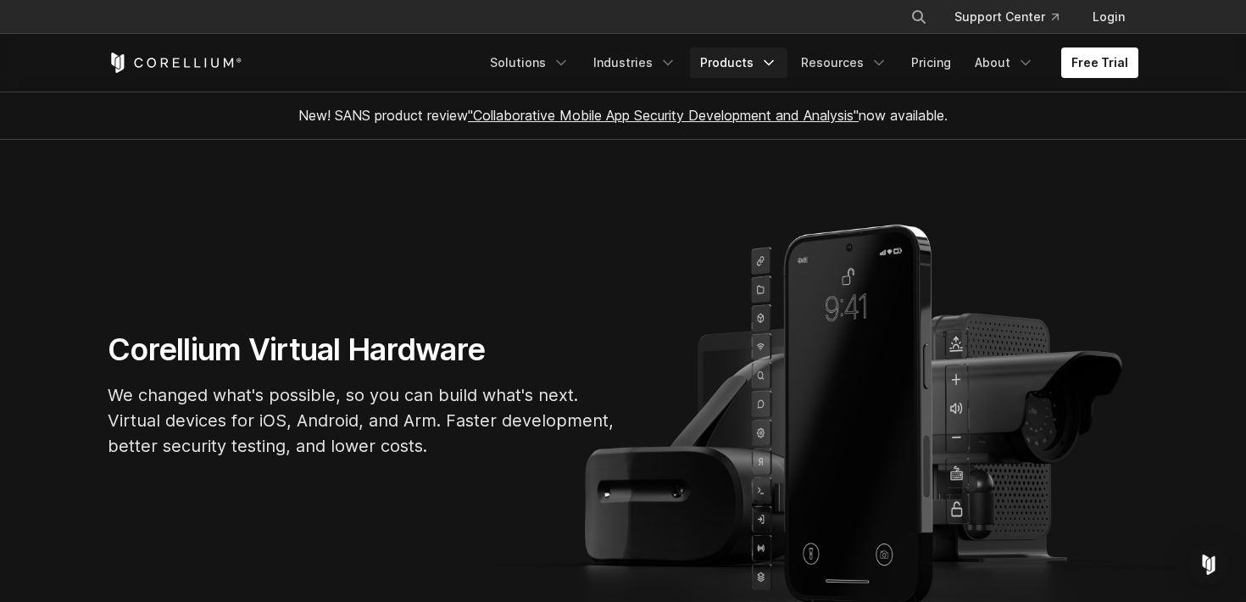
click at [752, 69] on link "Products" at bounding box center [738, 62] width 97 height 31
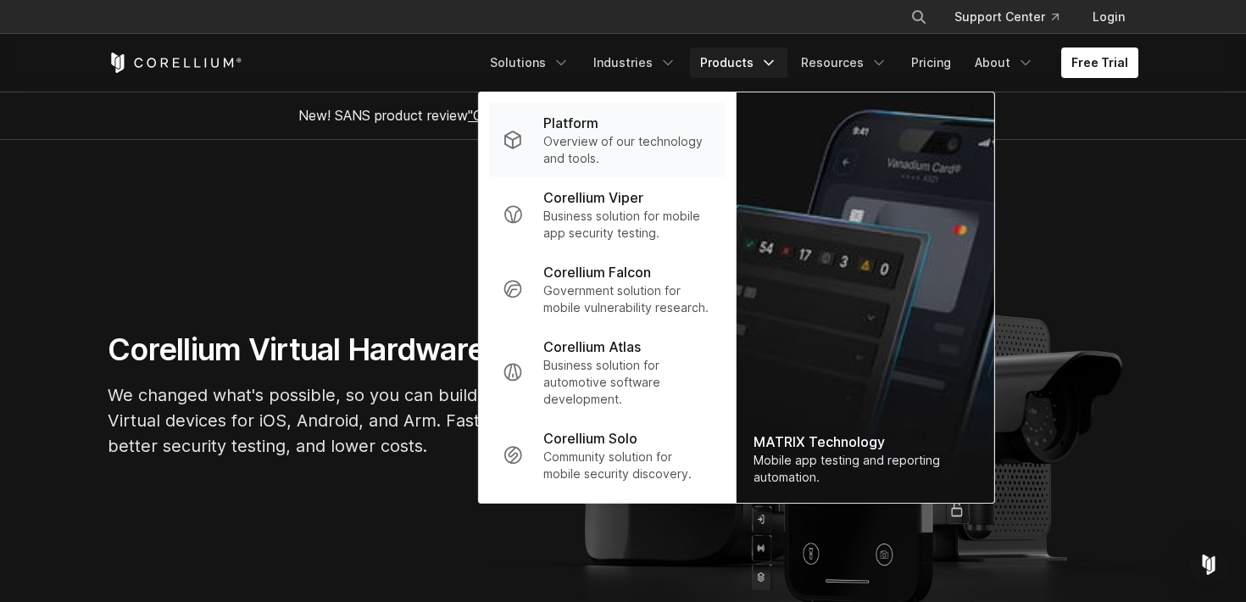
click at [656, 131] on div "Platform" at bounding box center [627, 123] width 169 height 20
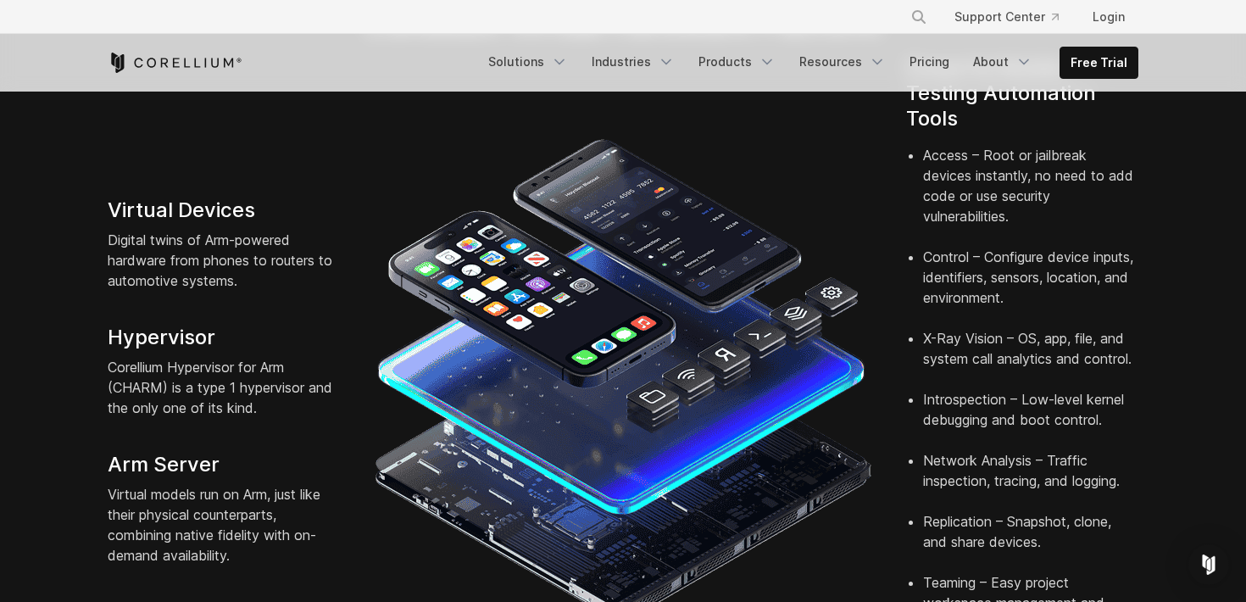
scroll to position [415, 0]
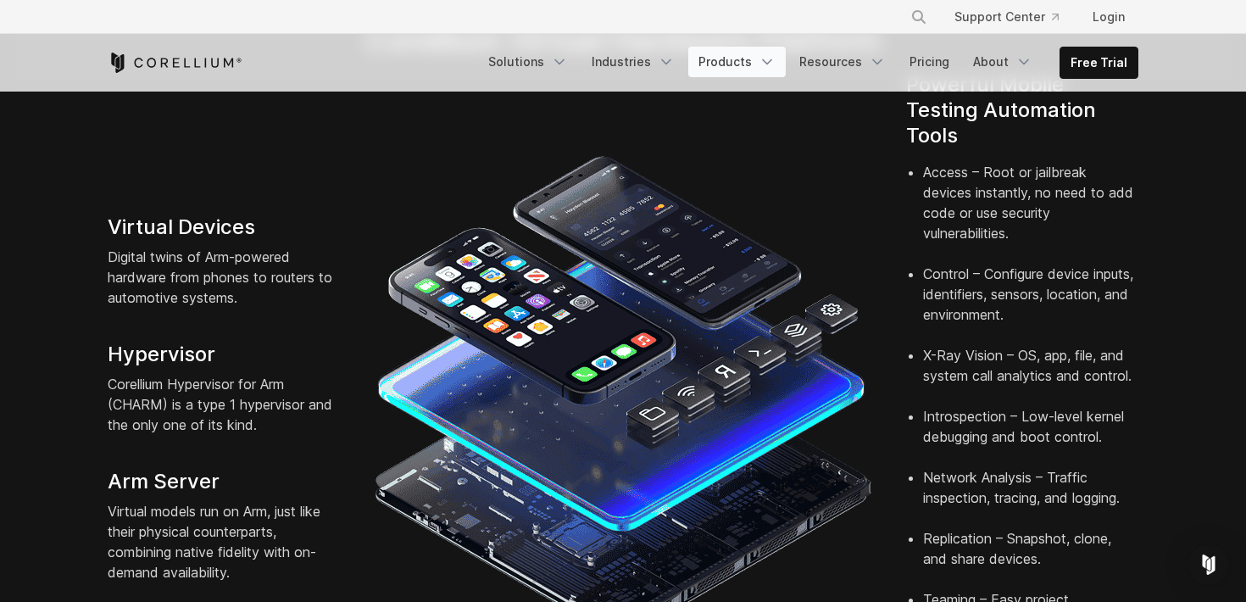
click at [754, 55] on link "Products" at bounding box center [736, 62] width 97 height 31
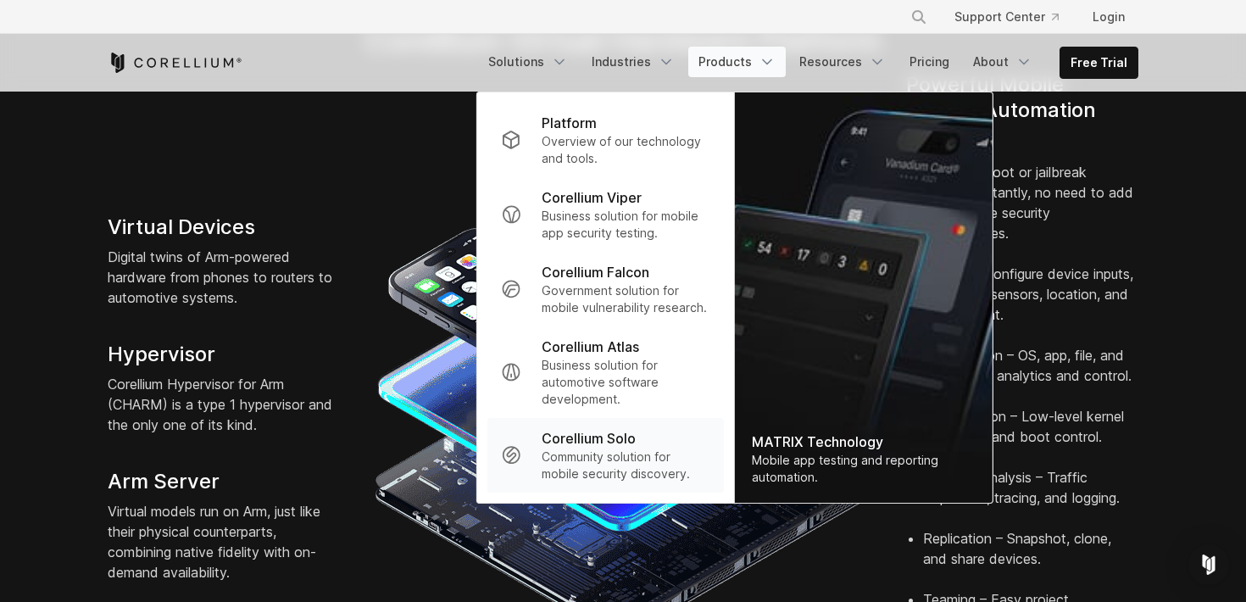
click at [598, 442] on p "Corellium Solo" at bounding box center [589, 438] width 94 height 20
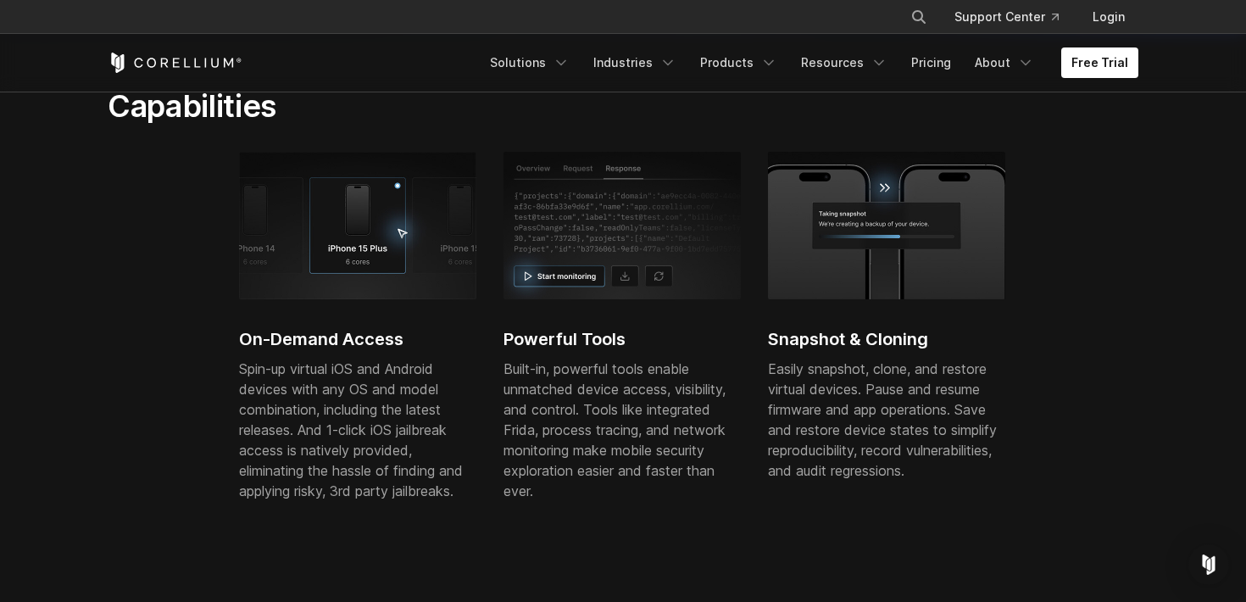
scroll to position [493, 0]
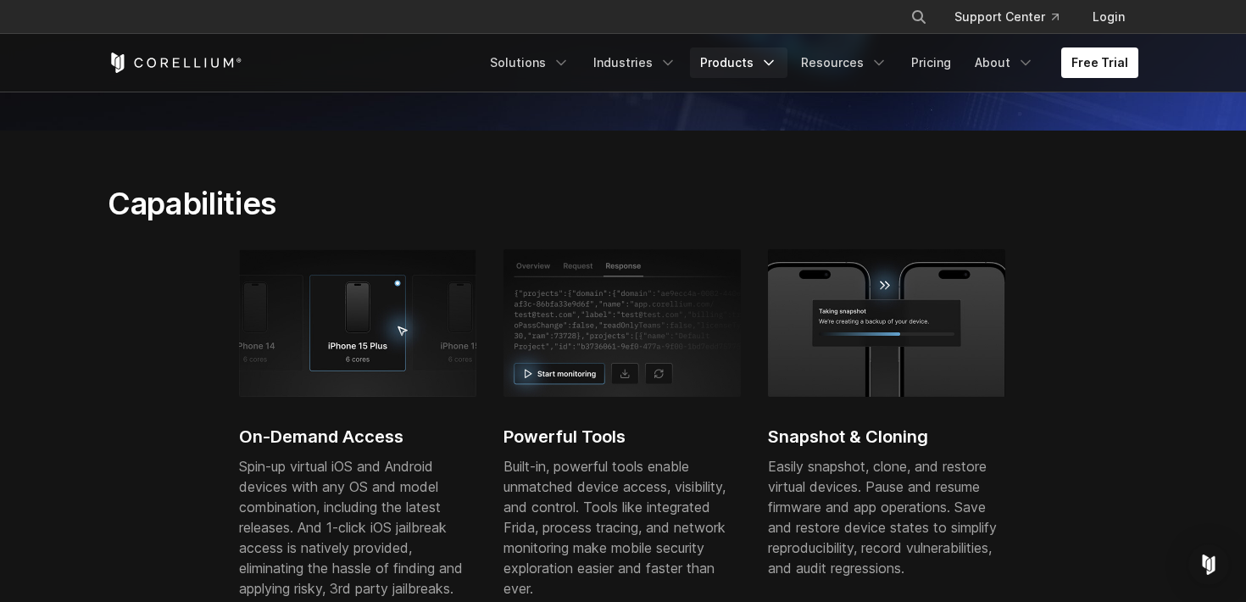
click at [722, 66] on link "Products" at bounding box center [738, 62] width 97 height 31
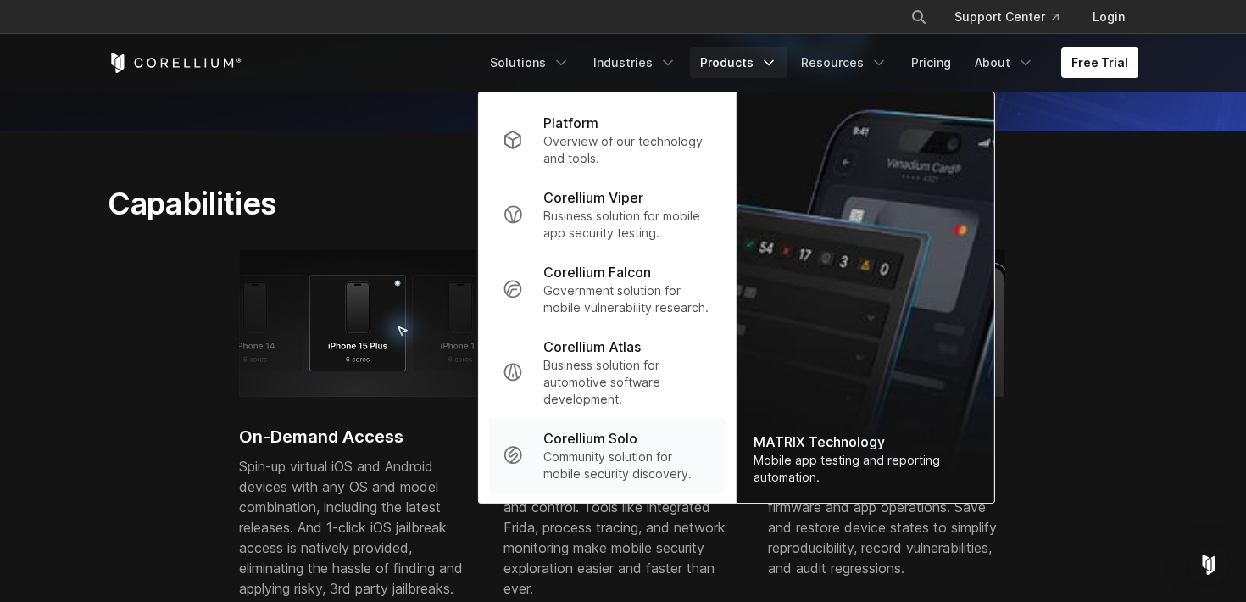
click at [616, 461] on p "Community solution for mobile security discovery." at bounding box center [627, 465] width 169 height 34
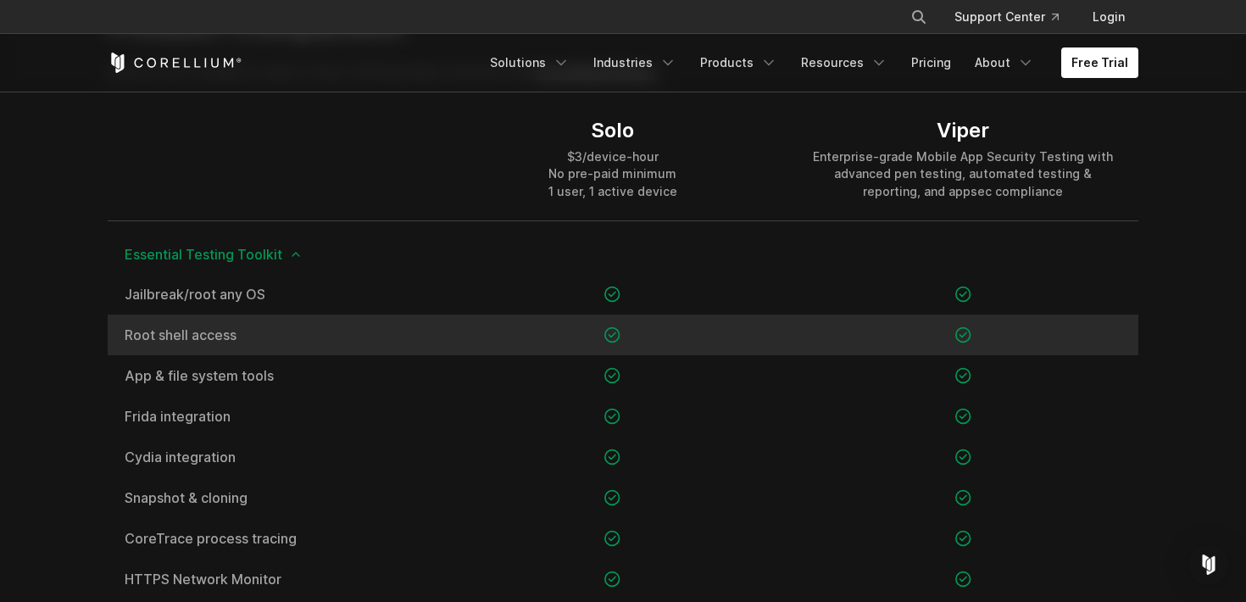
scroll to position [1219, 0]
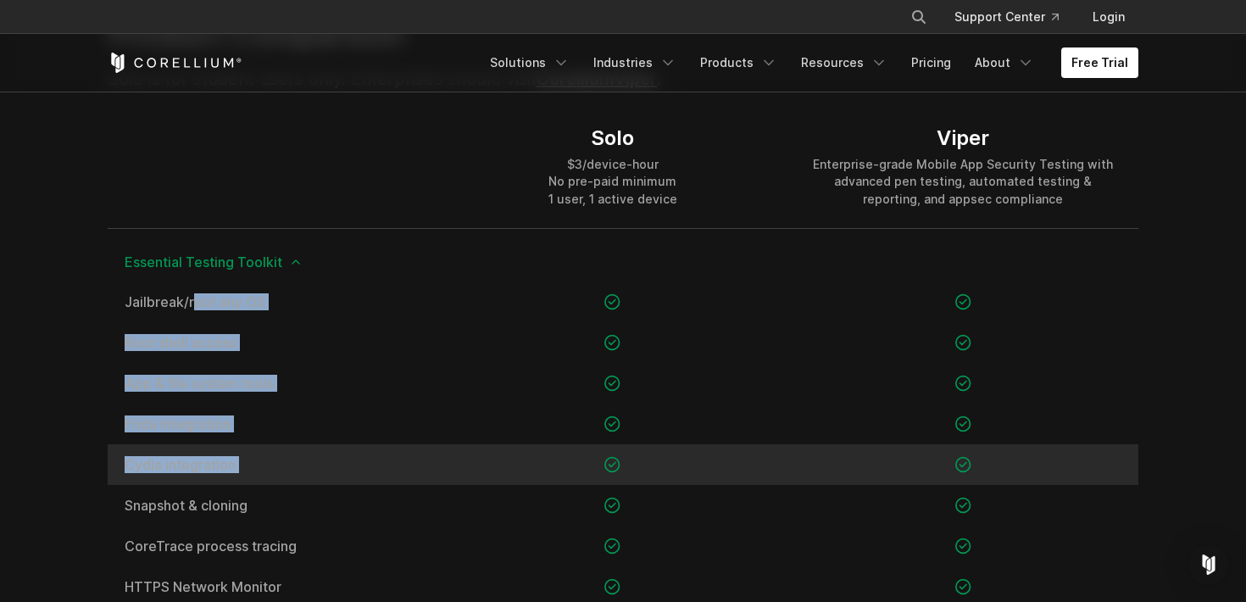
drag, startPoint x: 126, startPoint y: 298, endPoint x: 526, endPoint y: 465, distance: 432.4
click at [526, 465] on div "Jailbreak/root any OS Root shell access App & file system tools" at bounding box center [623, 464] width 1031 height 366
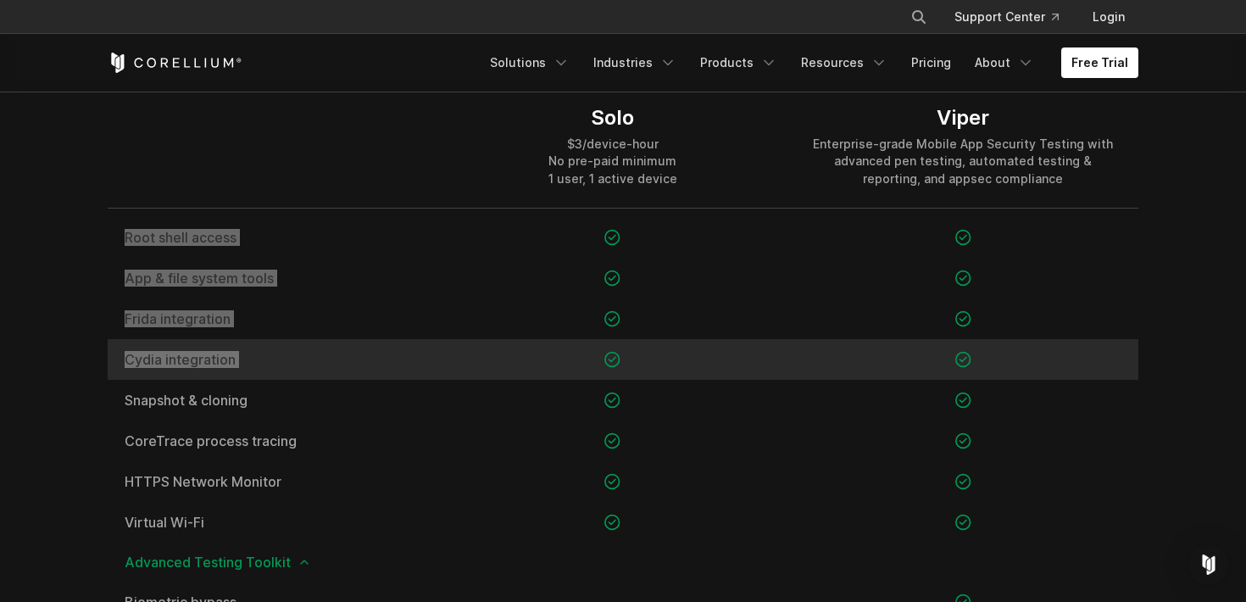
scroll to position [1335, 0]
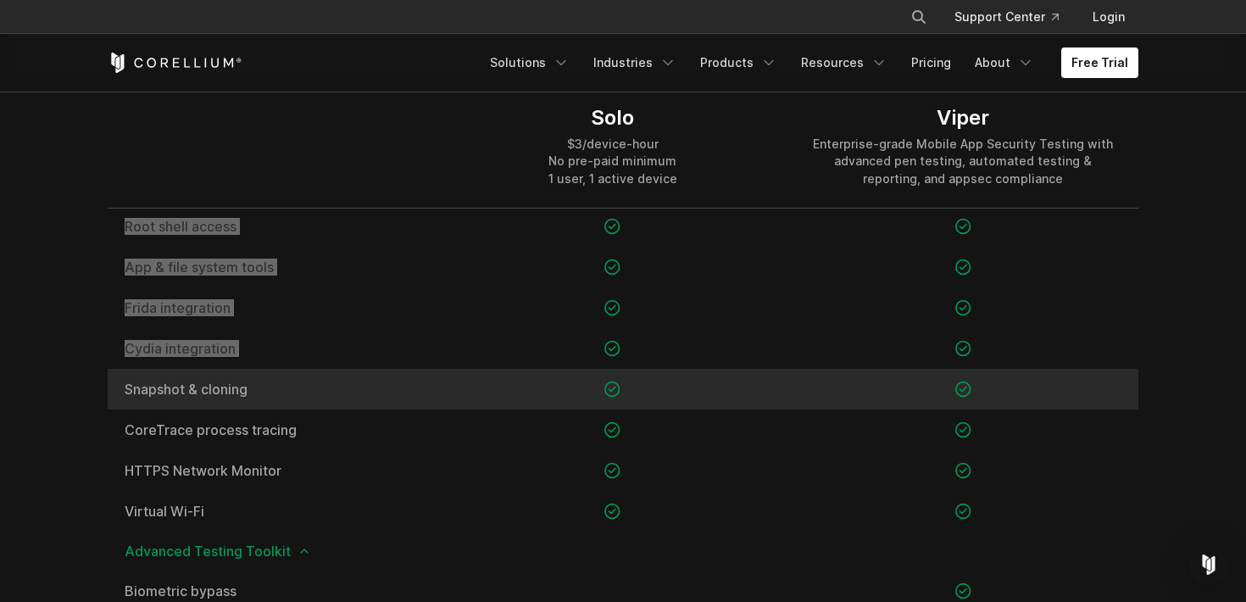
click at [370, 384] on span "Snapshot & cloning" at bounding box center [273, 389] width 296 height 14
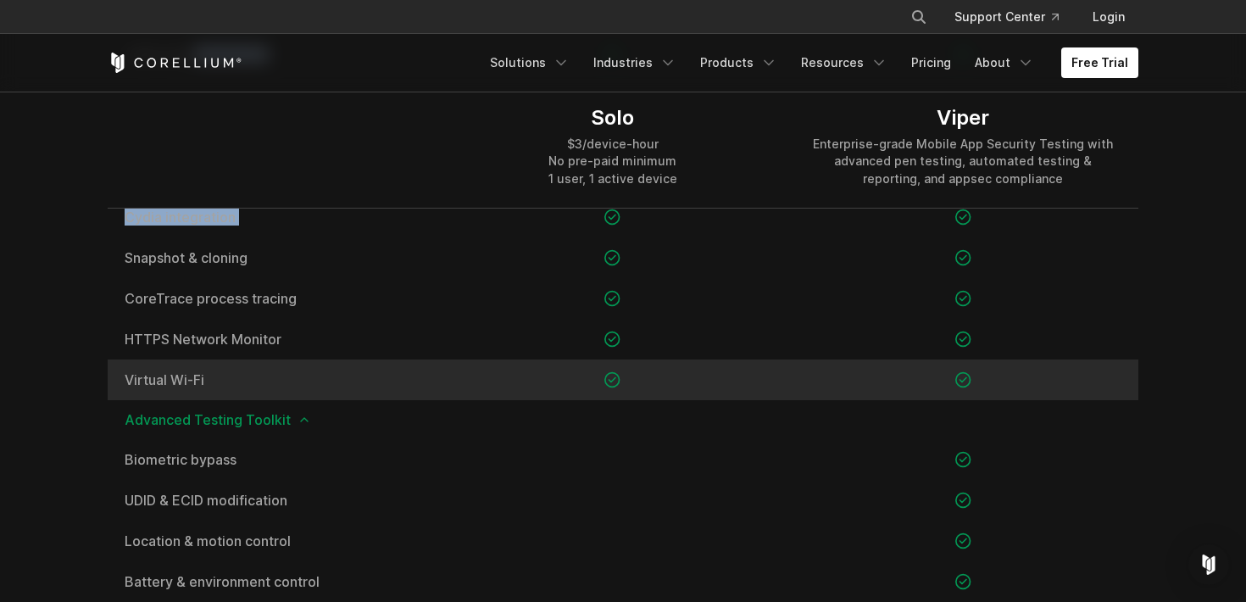
scroll to position [1467, 0]
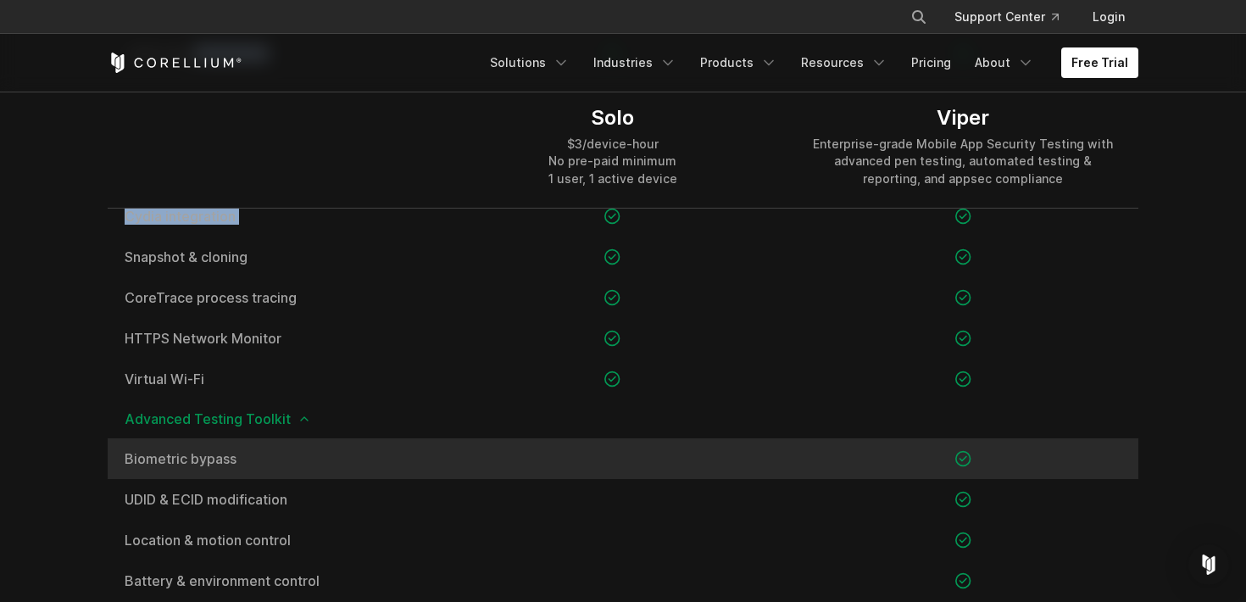
click at [214, 462] on span "Biometric bypass" at bounding box center [273, 459] width 296 height 14
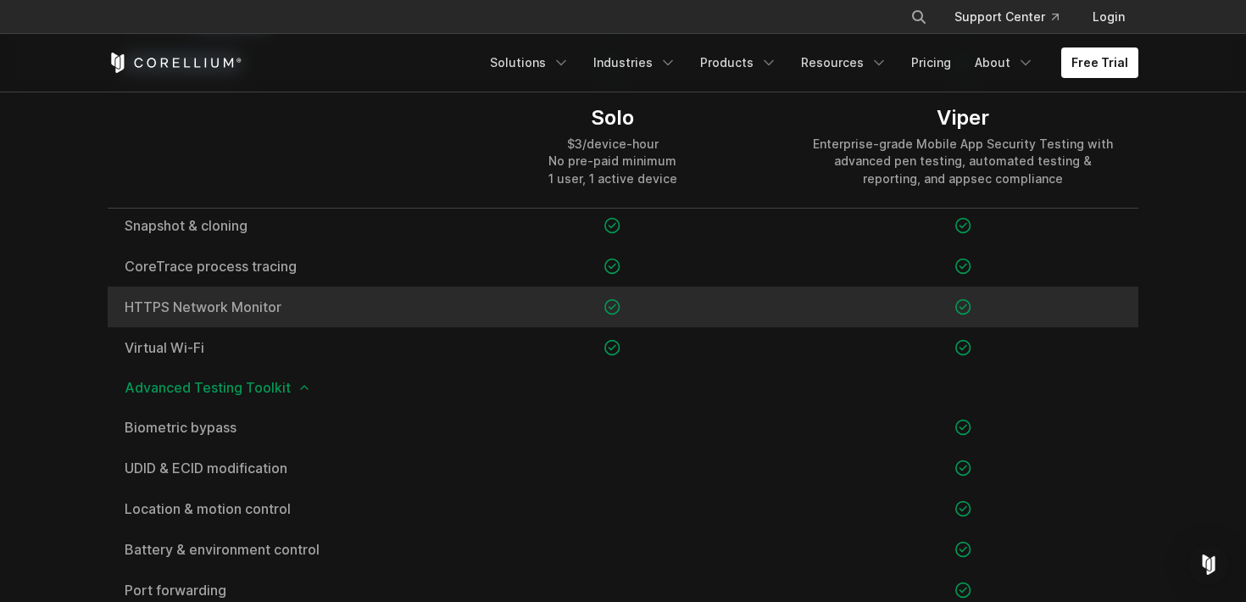
scroll to position [1524, 0]
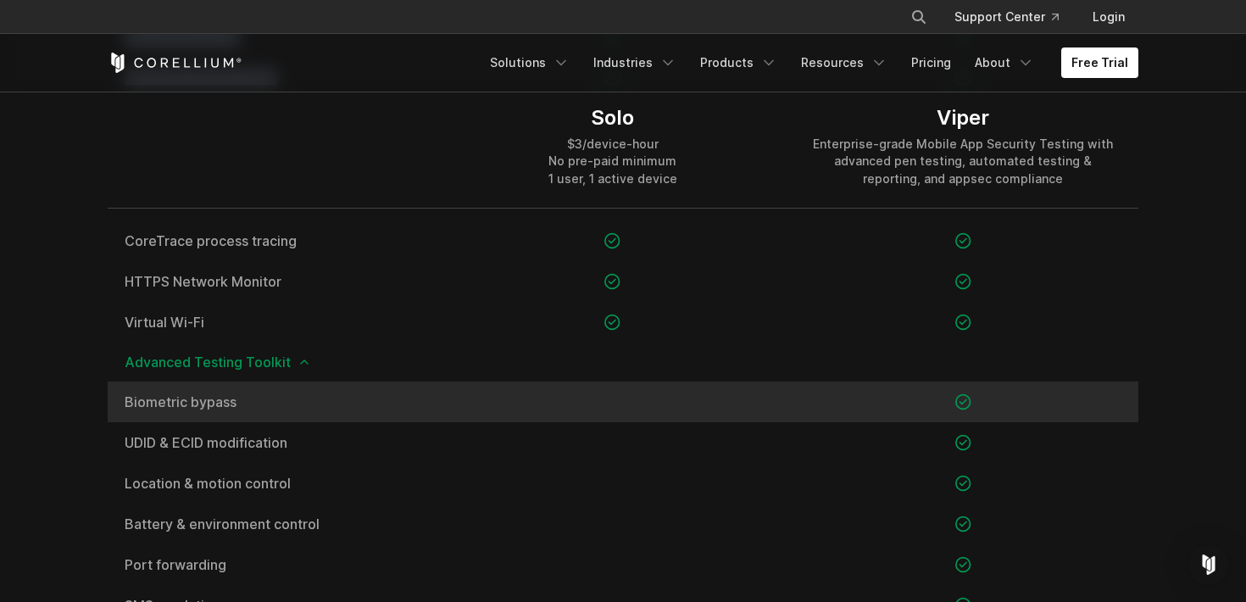
drag, startPoint x: 326, startPoint y: 450, endPoint x: 110, endPoint y: 389, distance: 223.8
click at [110, 393] on div "Biometric bypass" at bounding box center [273, 401] width 330 height 41
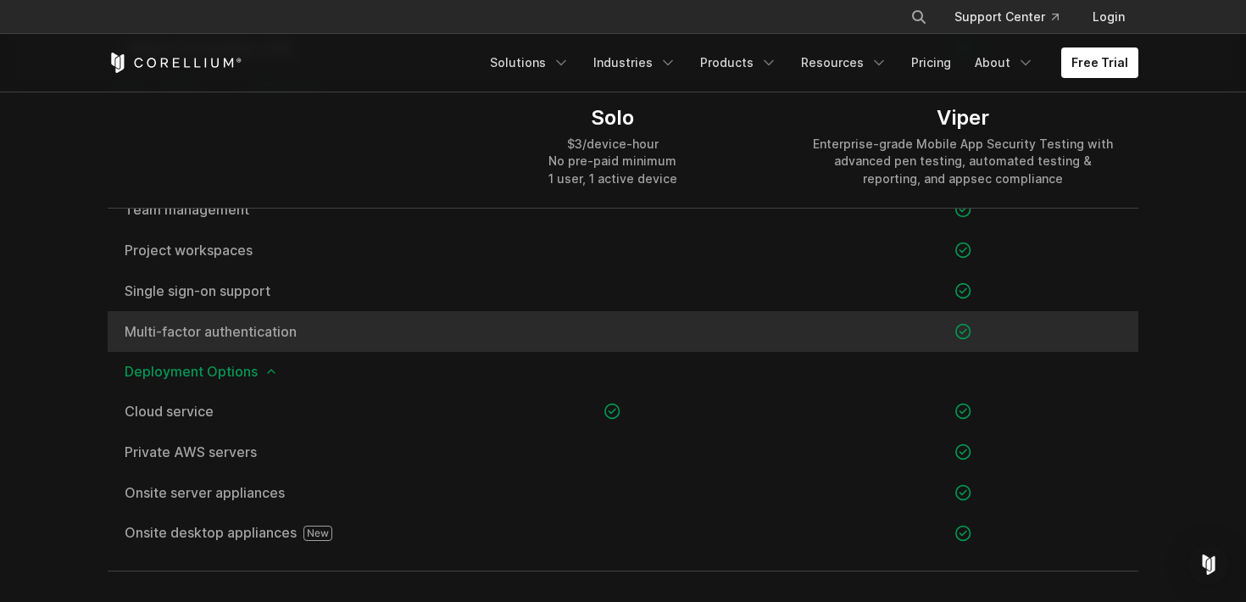
scroll to position [2382, 0]
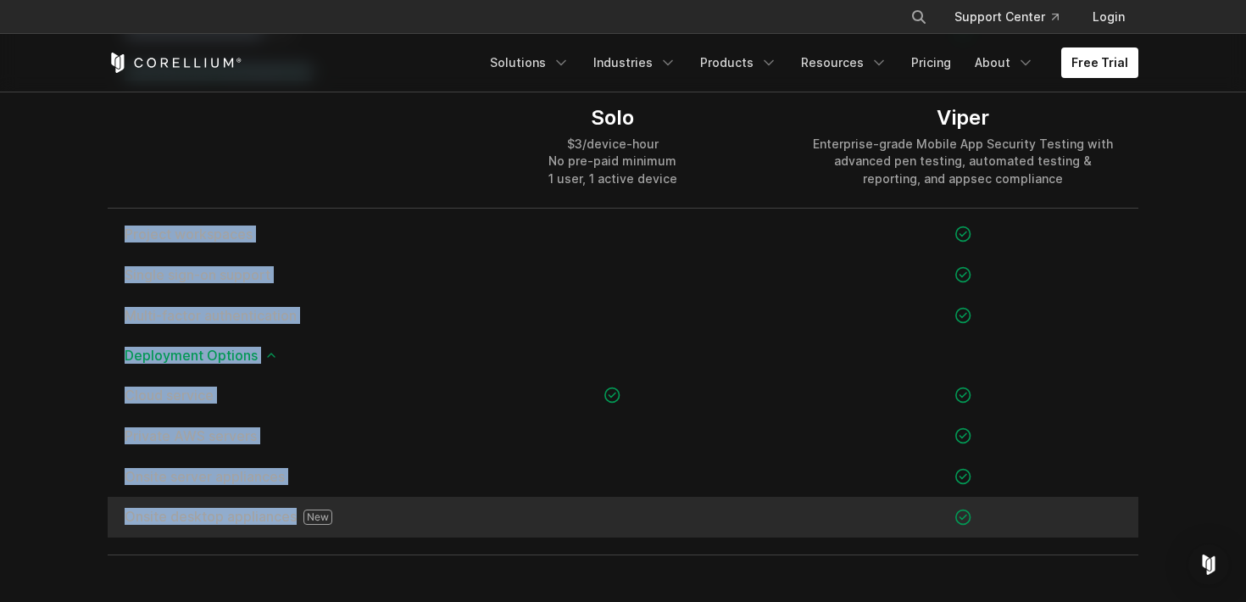
drag, startPoint x: 106, startPoint y: 396, endPoint x: 308, endPoint y: 520, distance: 237.1
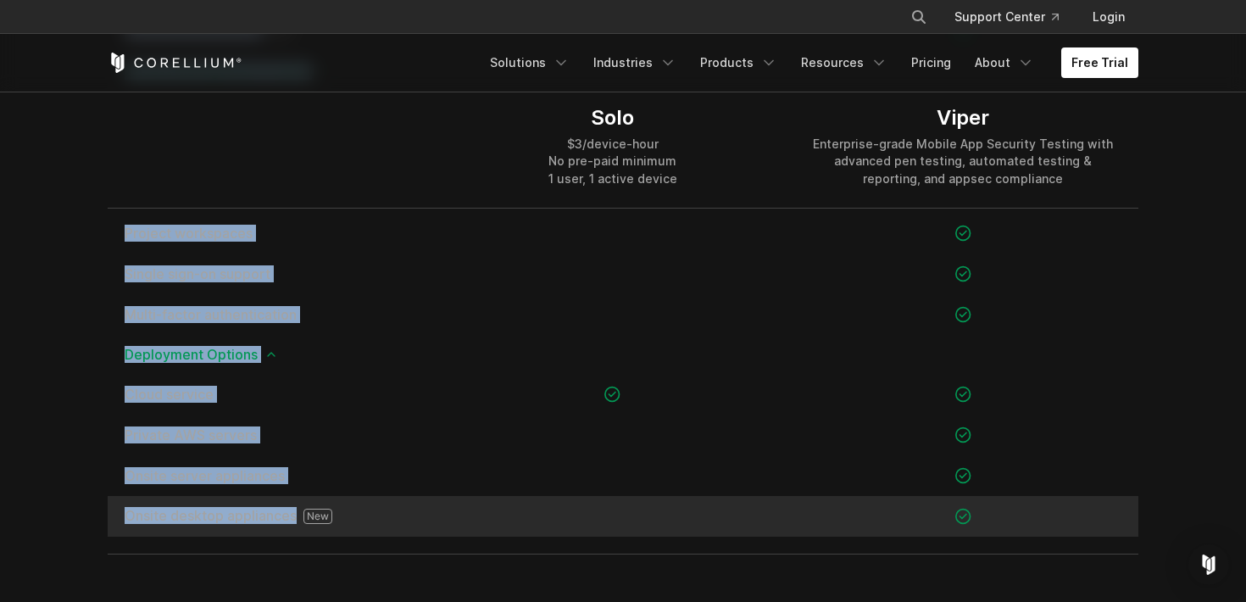
copy div "Biometric bypass UDID & ECID modification Location & motion control Battery & e…"
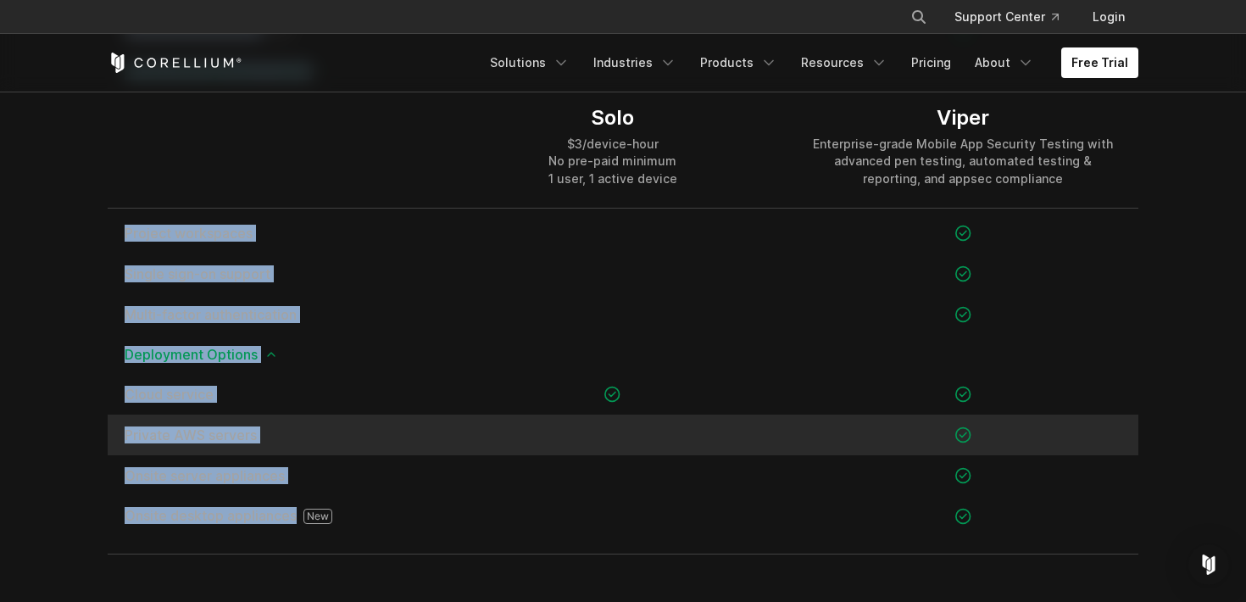
click at [593, 444] on div at bounding box center [612, 435] width 350 height 41
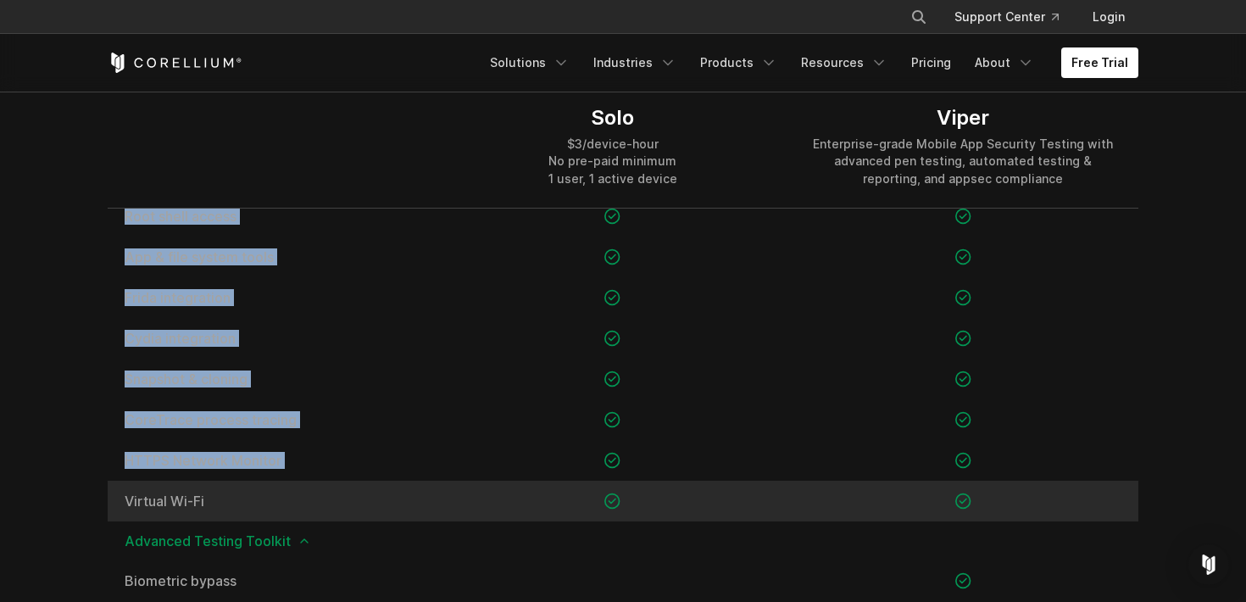
scroll to position [1359, 0]
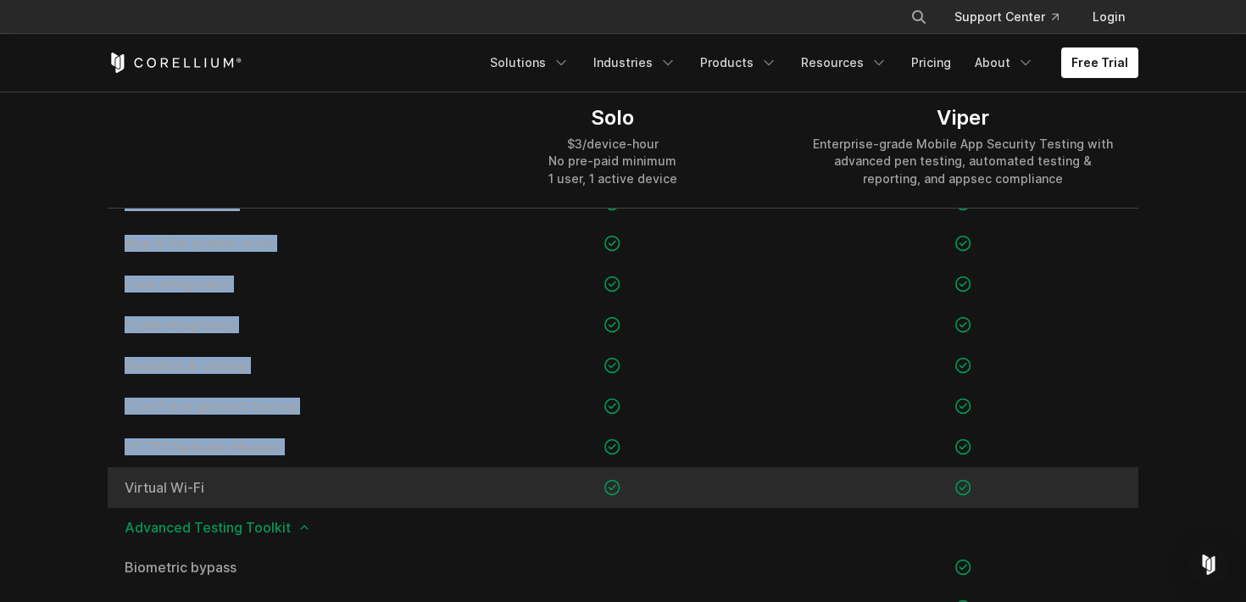
drag, startPoint x: 106, startPoint y: 305, endPoint x: 242, endPoint y: 498, distance: 235.4
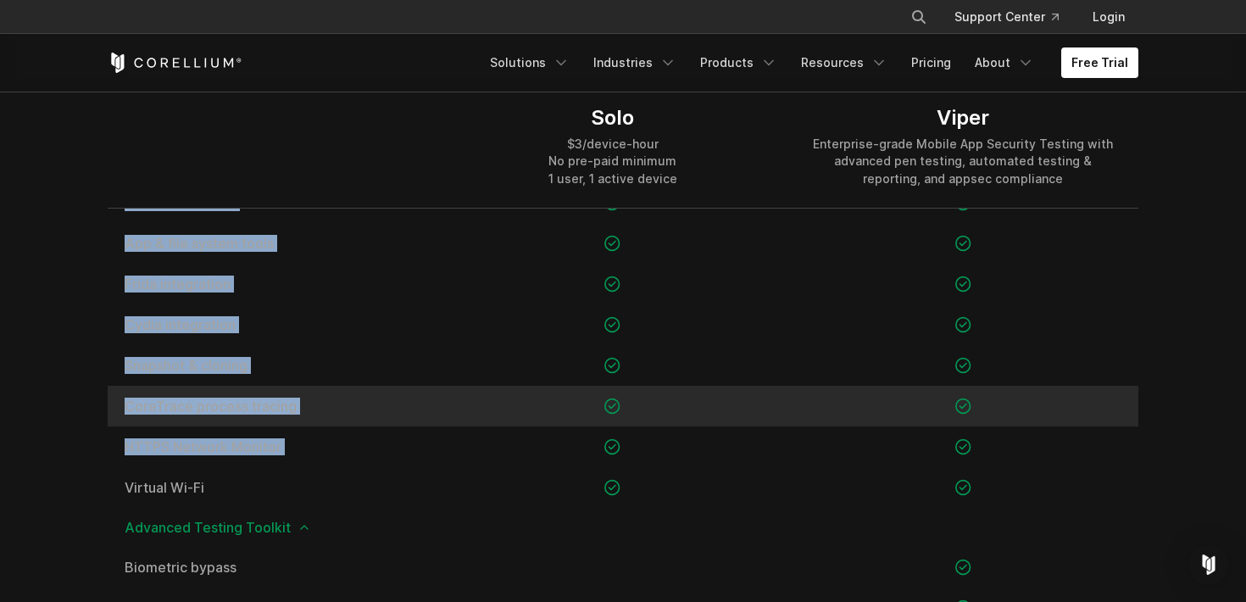
copy div "Essential Testing Toolkit Jailbreak/root any OS Root shell access App & file sy…"
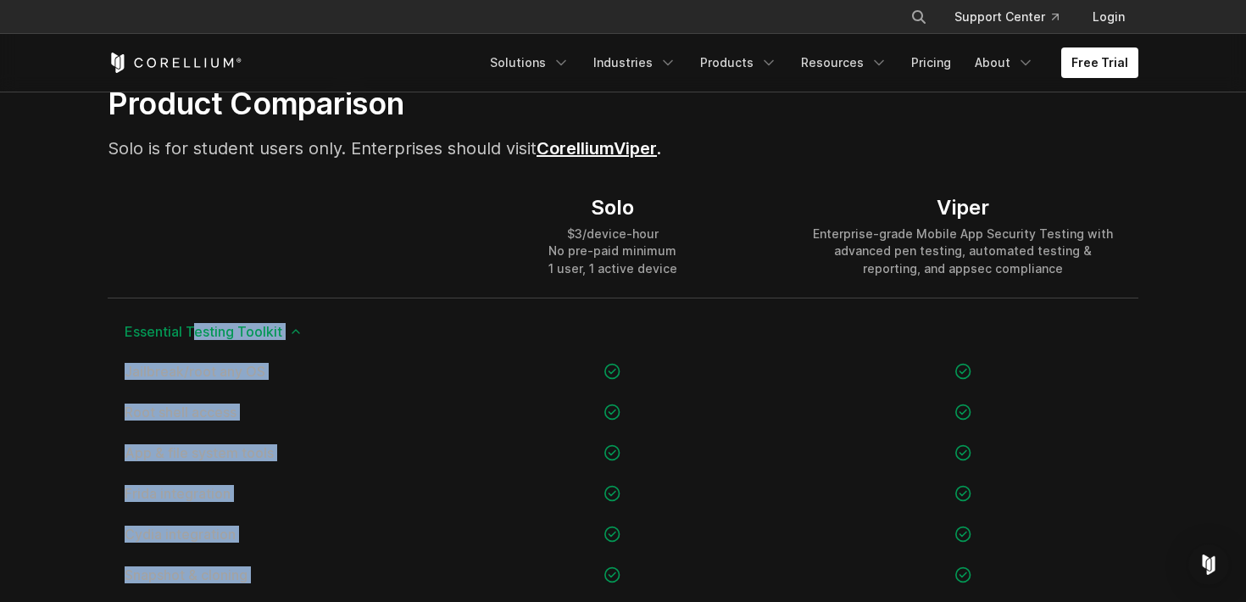
scroll to position [1030, 0]
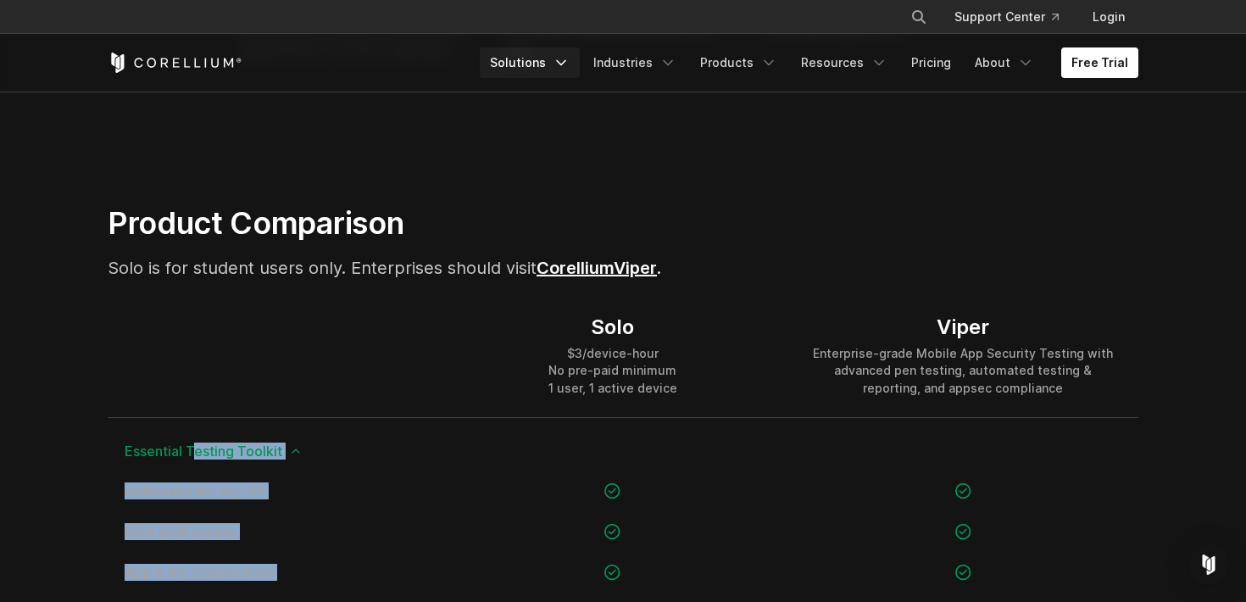
click at [554, 74] on link "Solutions" at bounding box center [530, 62] width 100 height 31
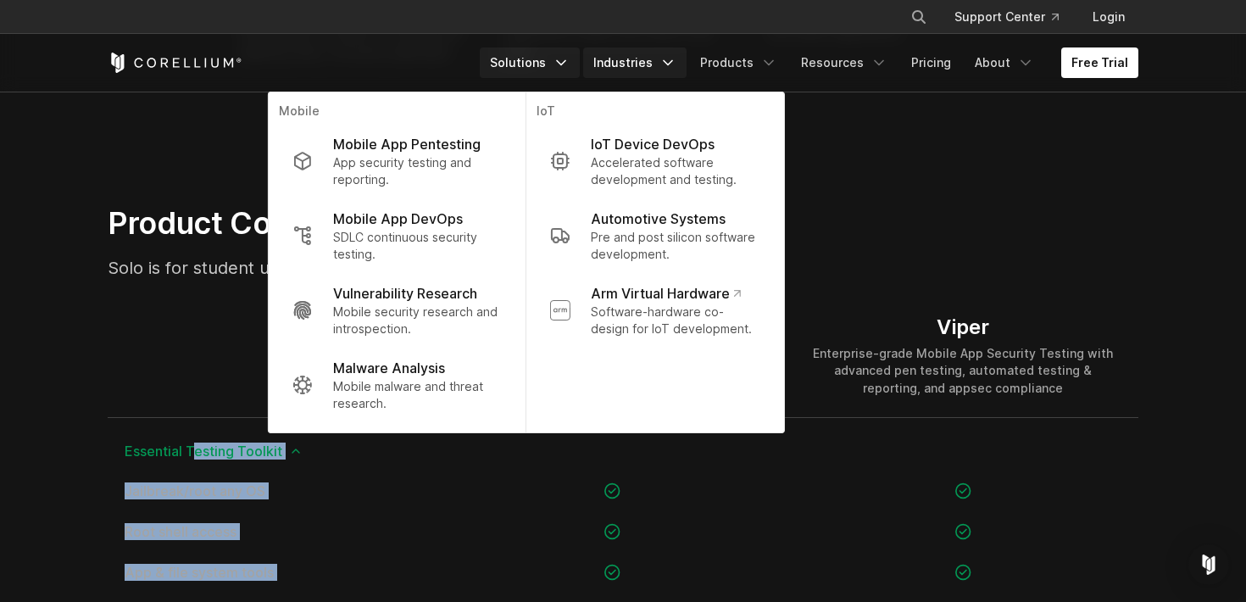
click at [657, 67] on link "Industries" at bounding box center [634, 62] width 103 height 31
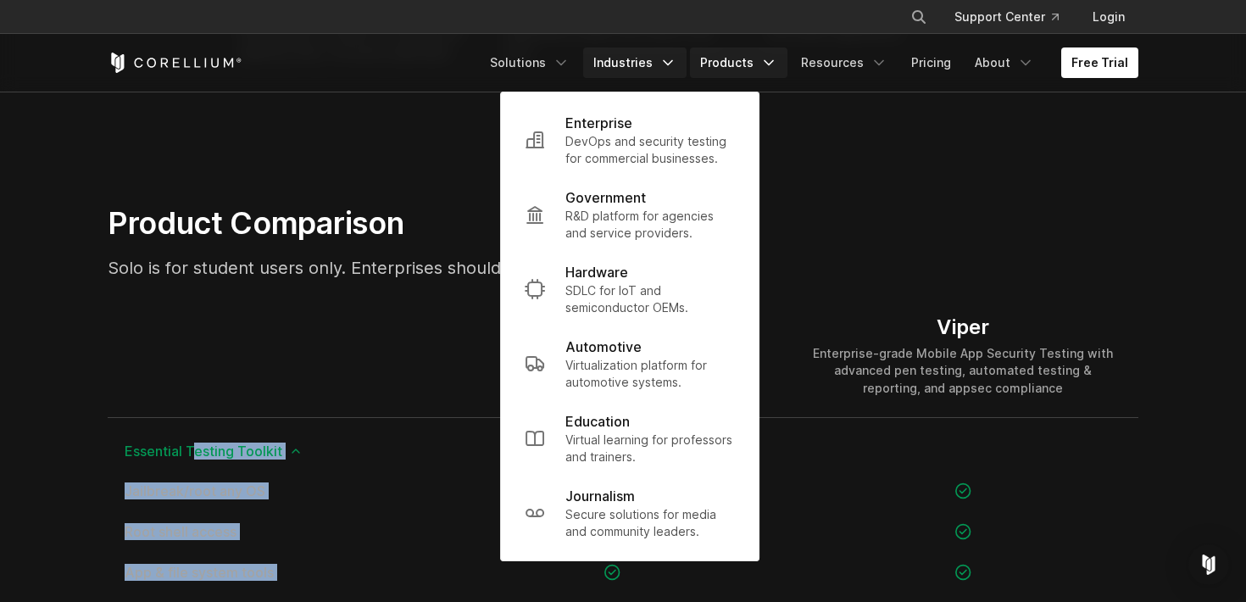
click at [756, 70] on link "Products" at bounding box center [738, 62] width 97 height 31
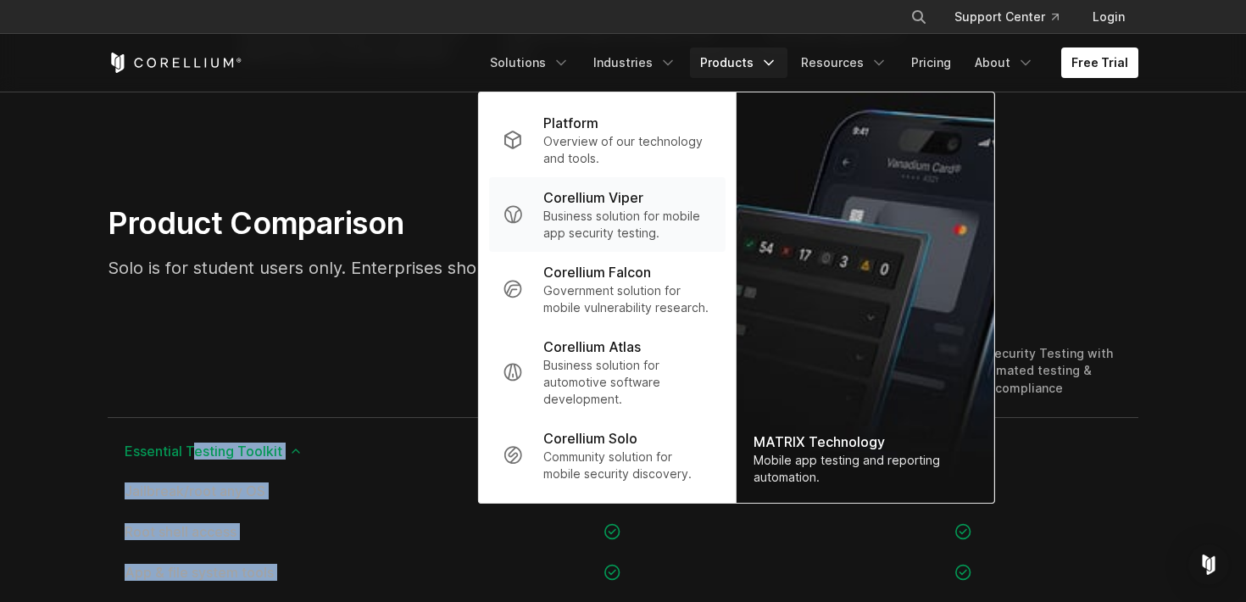
click at [594, 207] on p "Corellium Viper" at bounding box center [593, 197] width 100 height 20
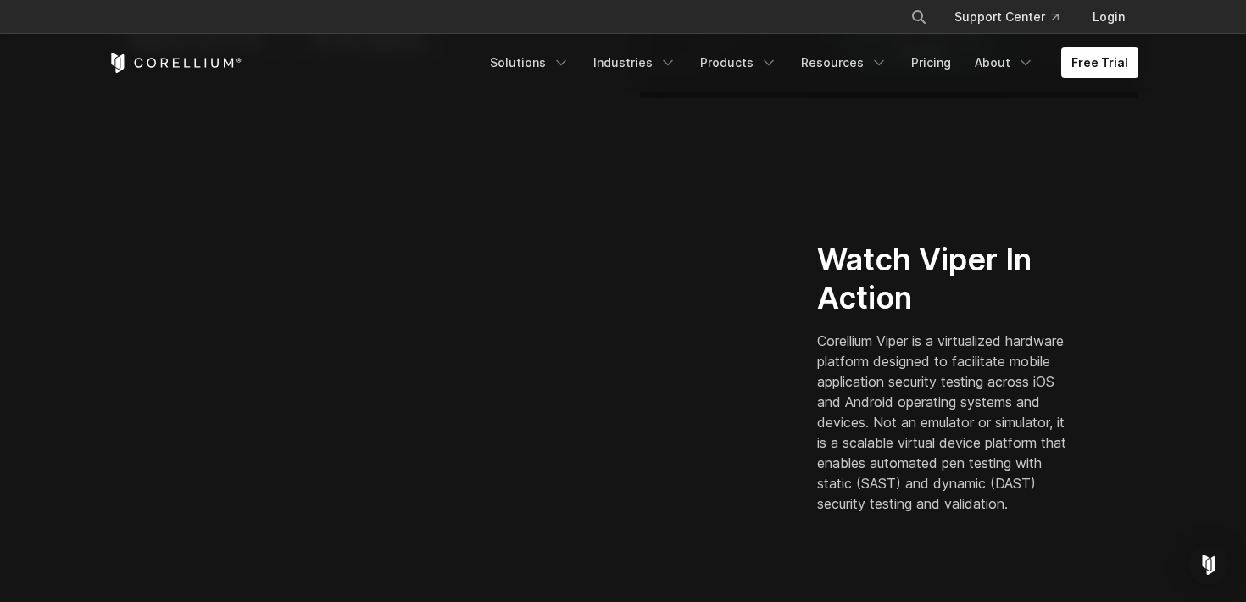
scroll to position [377, 0]
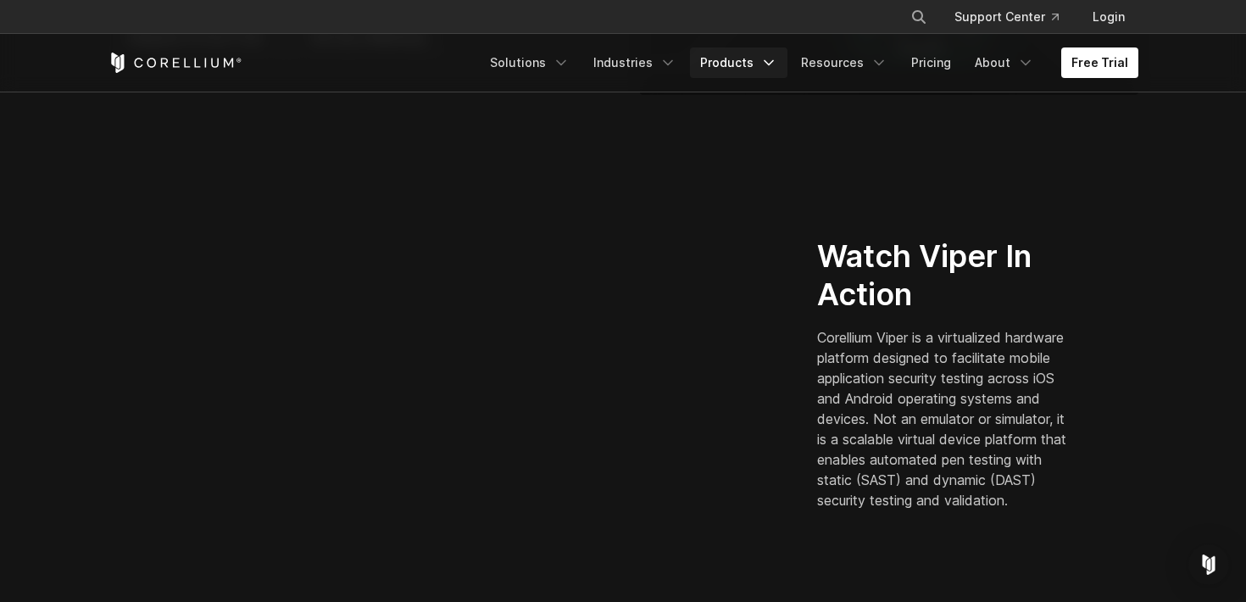
click at [725, 72] on link "Products" at bounding box center [738, 62] width 97 height 31
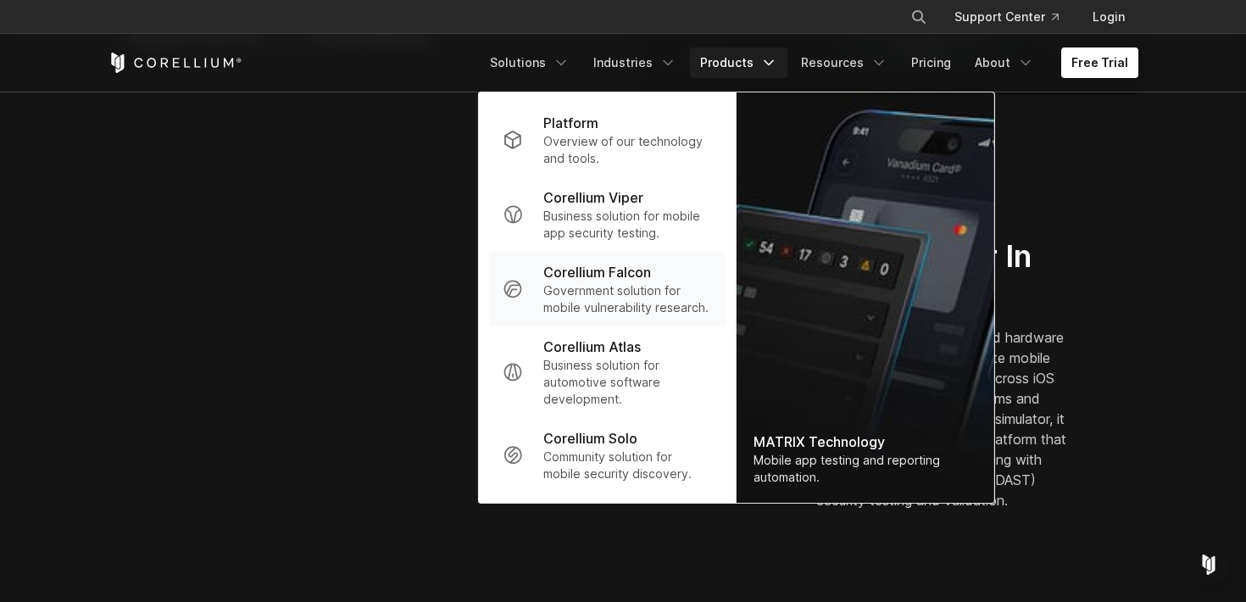
click at [643, 292] on p "Government solution for mobile vulnerability research." at bounding box center [627, 299] width 169 height 34
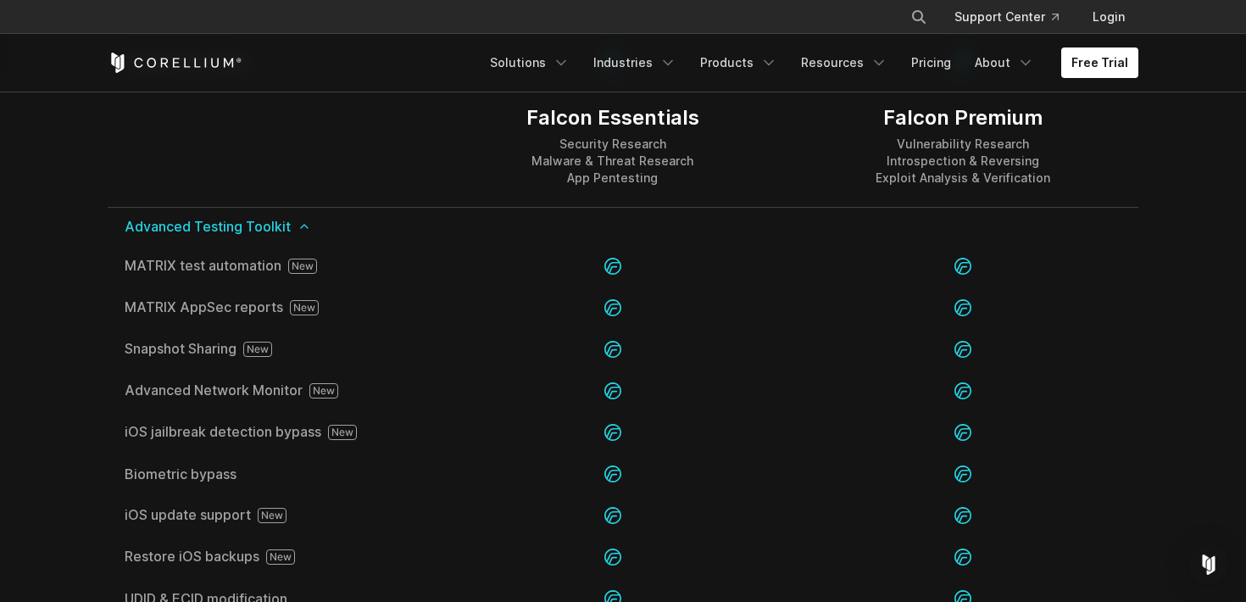
scroll to position [2440, 0]
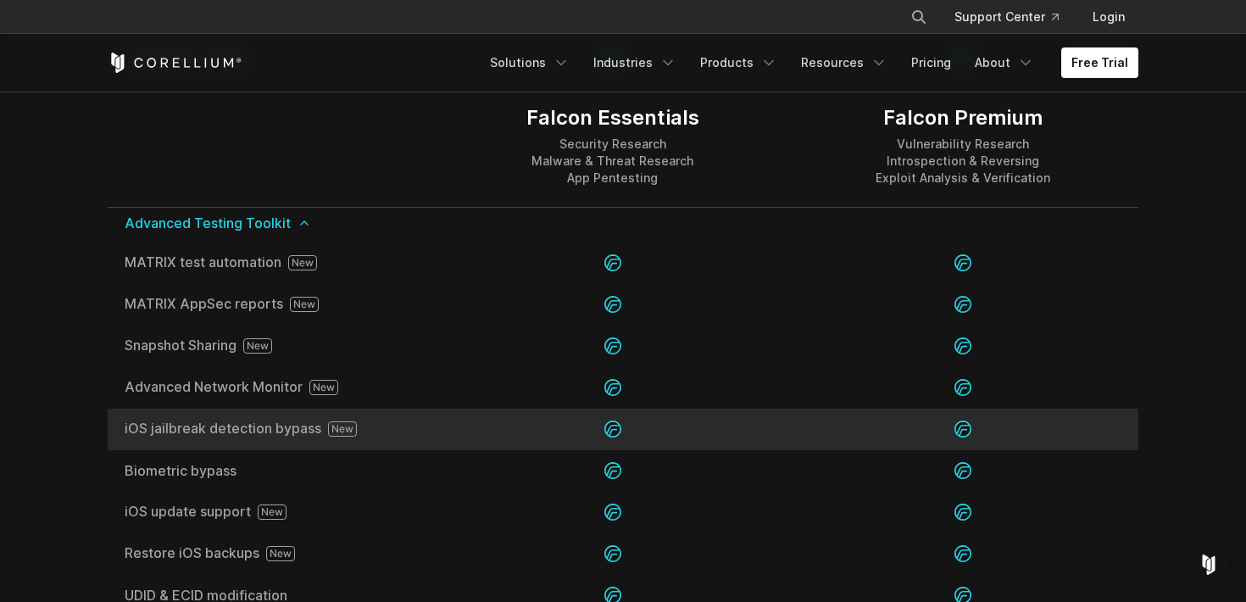
click at [348, 430] on icon at bounding box center [342, 428] width 29 height 15
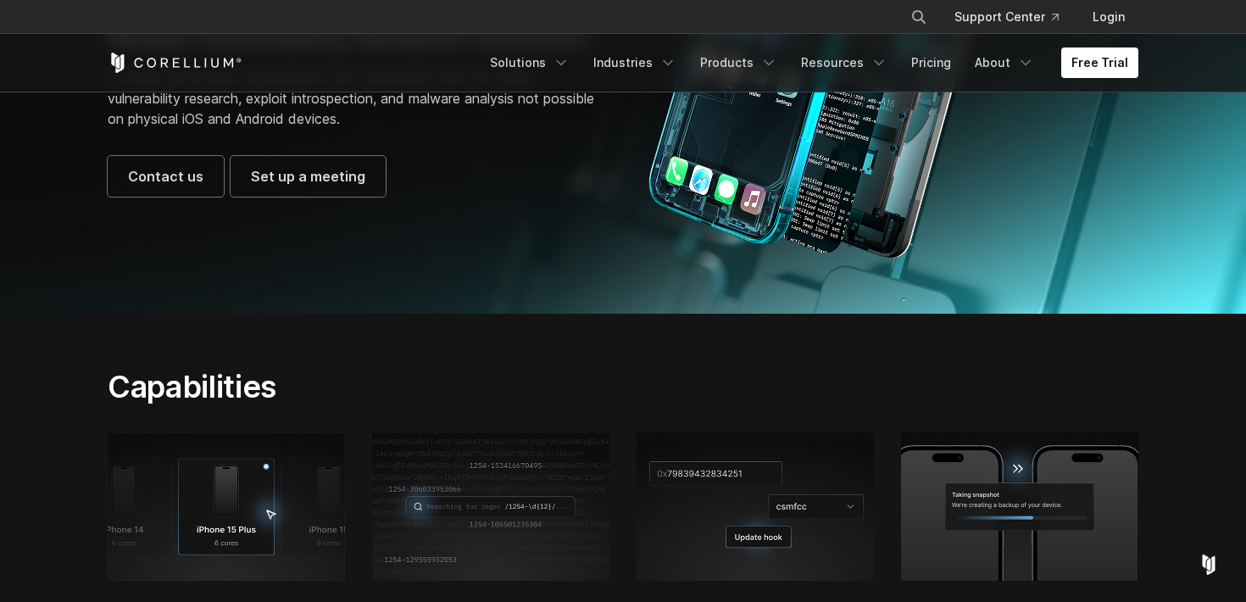
scroll to position [0, 0]
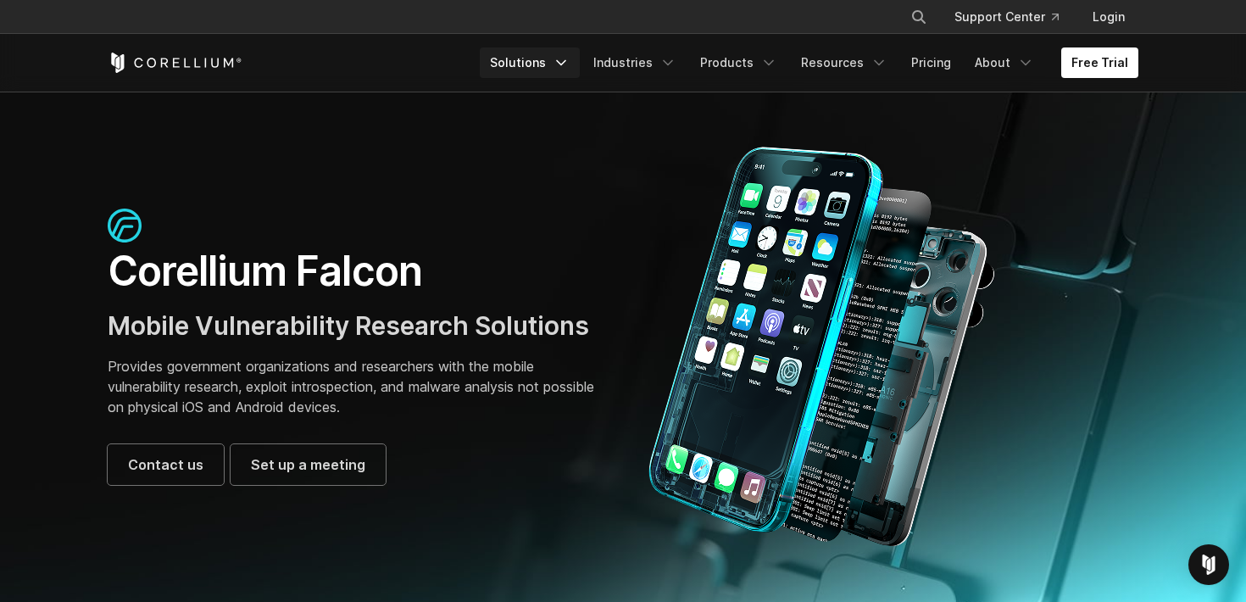
click at [561, 54] on link "Solutions" at bounding box center [530, 62] width 100 height 31
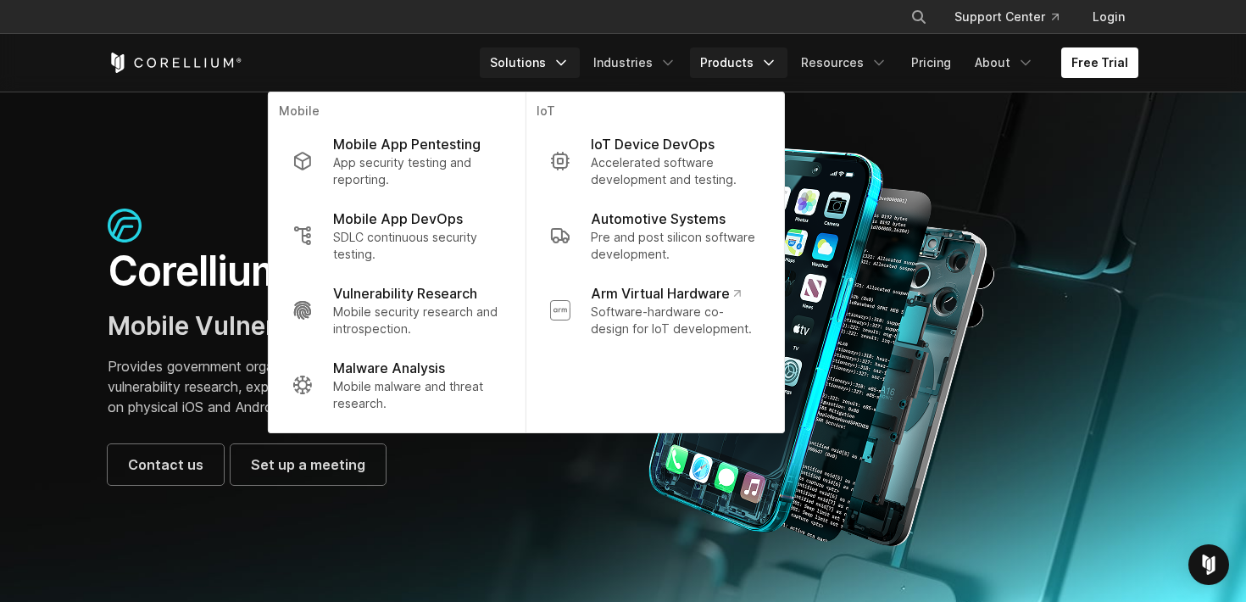
click at [749, 54] on link "Products" at bounding box center [738, 62] width 97 height 31
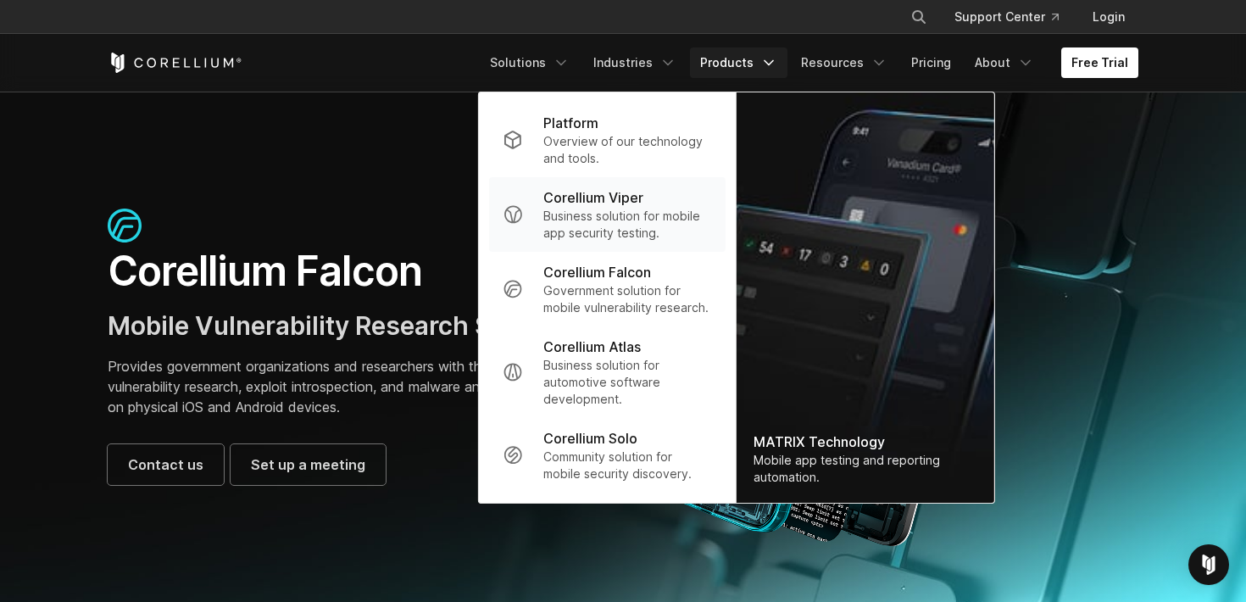
click at [626, 212] on p "Business solution for mobile app security testing." at bounding box center [627, 225] width 169 height 34
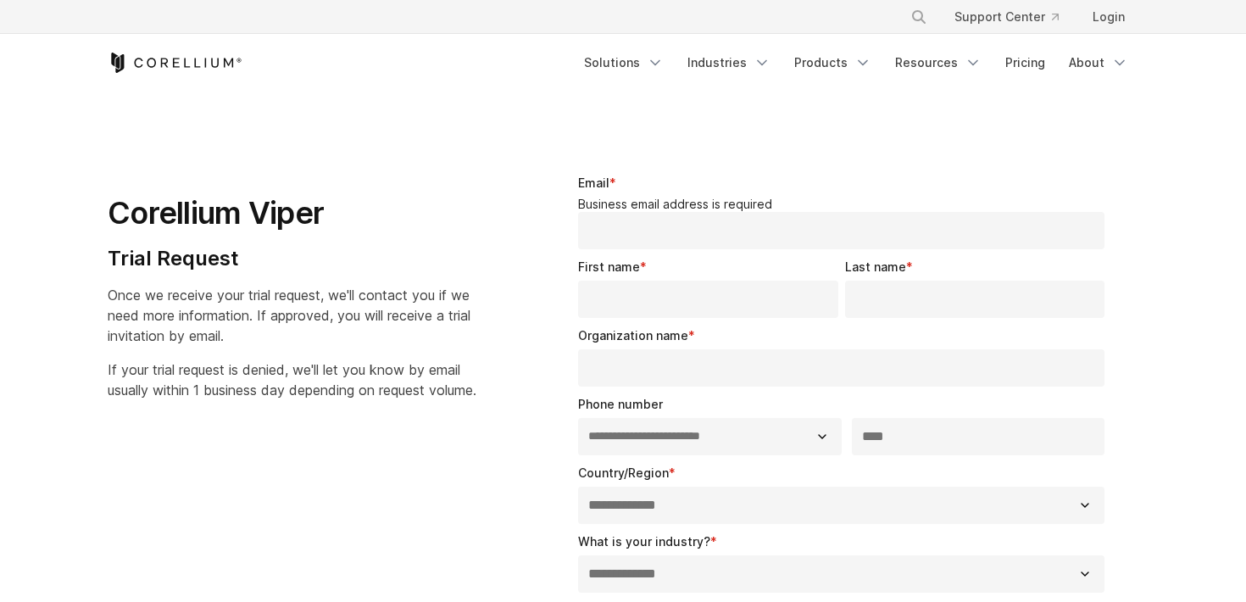
select select "**"
click at [665, 359] on input "Organization name *" at bounding box center [841, 367] width 526 height 37
click at [1105, 68] on link "About" at bounding box center [1099, 62] width 80 height 31
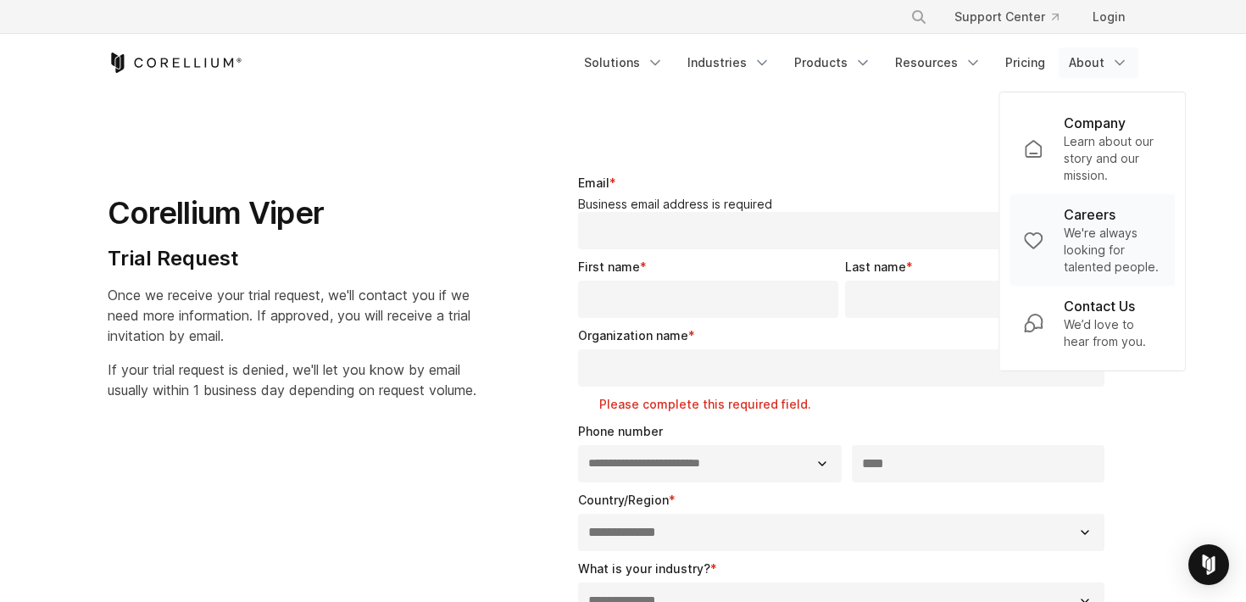
click at [1099, 224] on p "Careers" at bounding box center [1090, 214] width 52 height 20
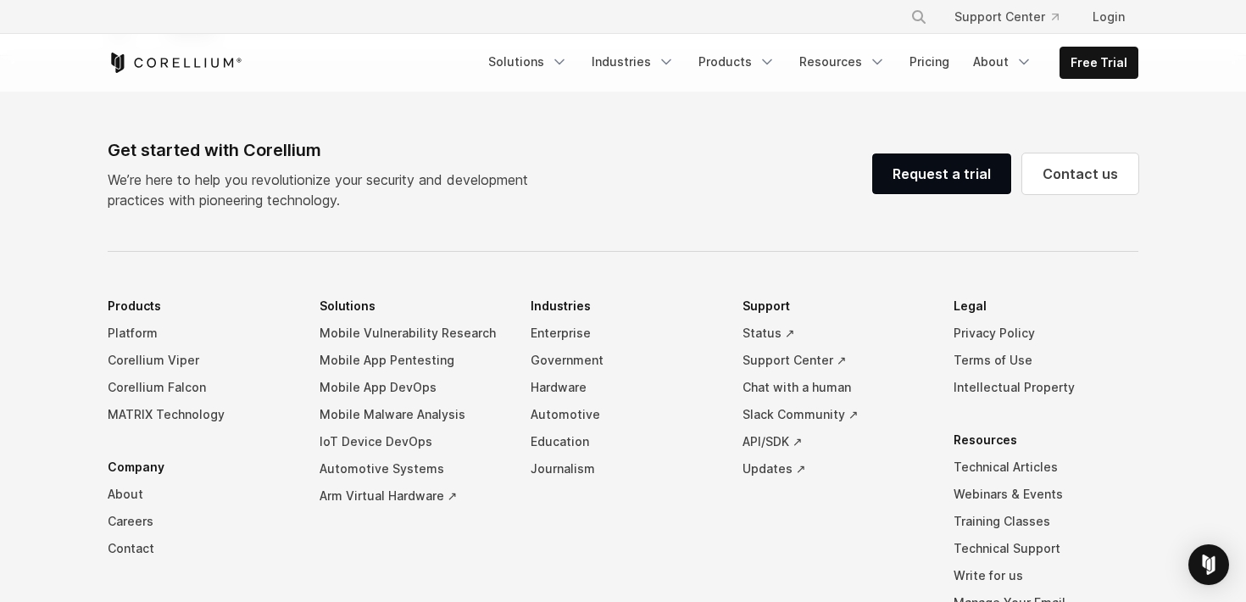
scroll to position [1353, 0]
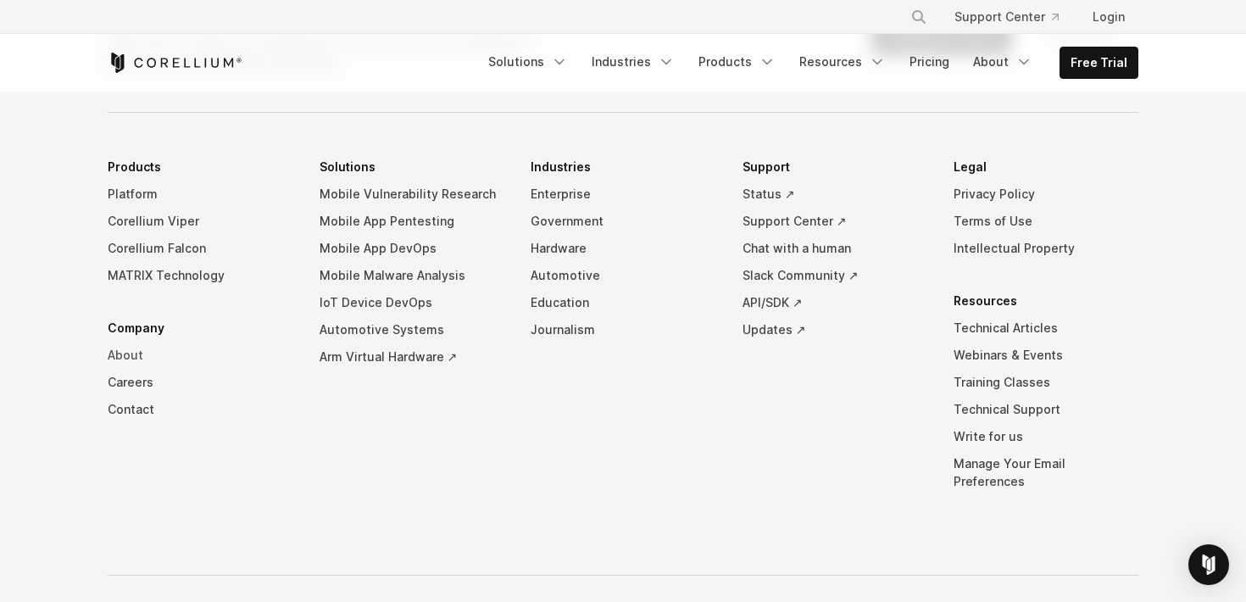
click at [130, 353] on link "About" at bounding box center [200, 355] width 185 height 27
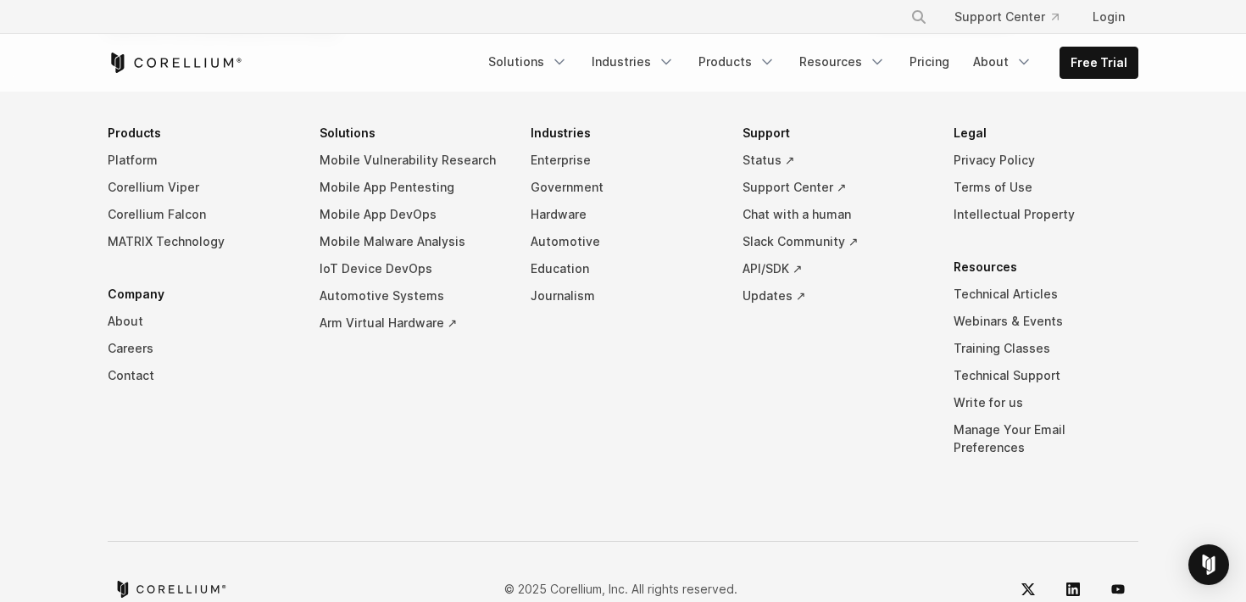
scroll to position [3040, 0]
click at [866, 370] on li "Support Status ↗ Support Center ↗ Chat with a human Slack Community ↗ API/SDK ↗…" at bounding box center [835, 300] width 185 height 367
click at [146, 359] on link "Contact" at bounding box center [200, 372] width 185 height 27
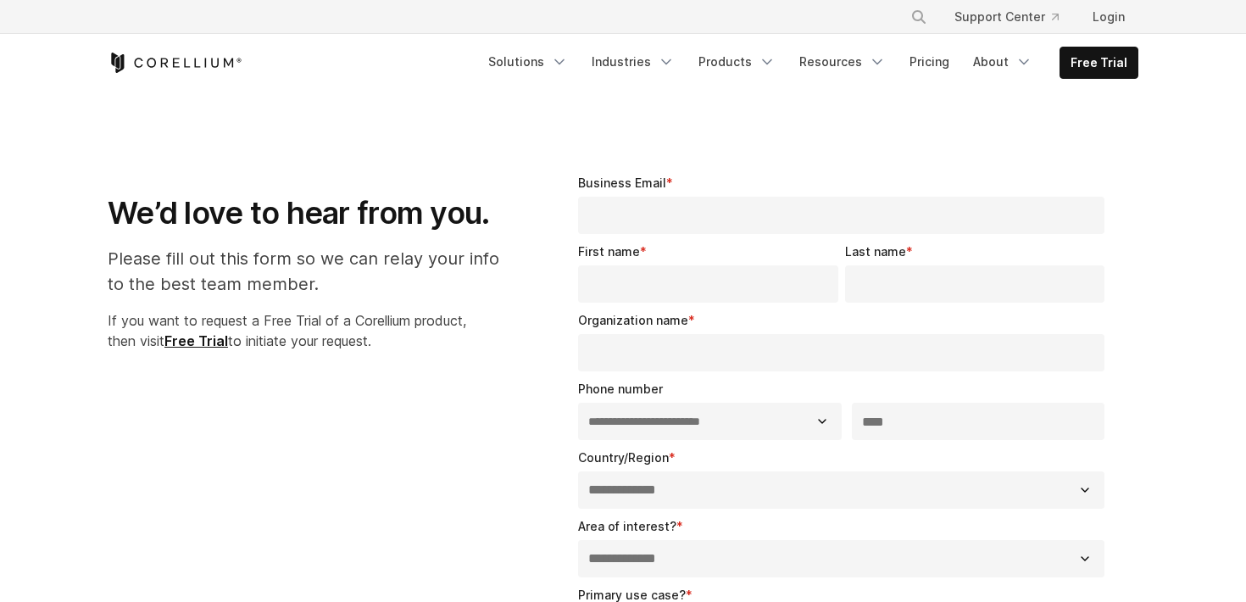
select select "**"
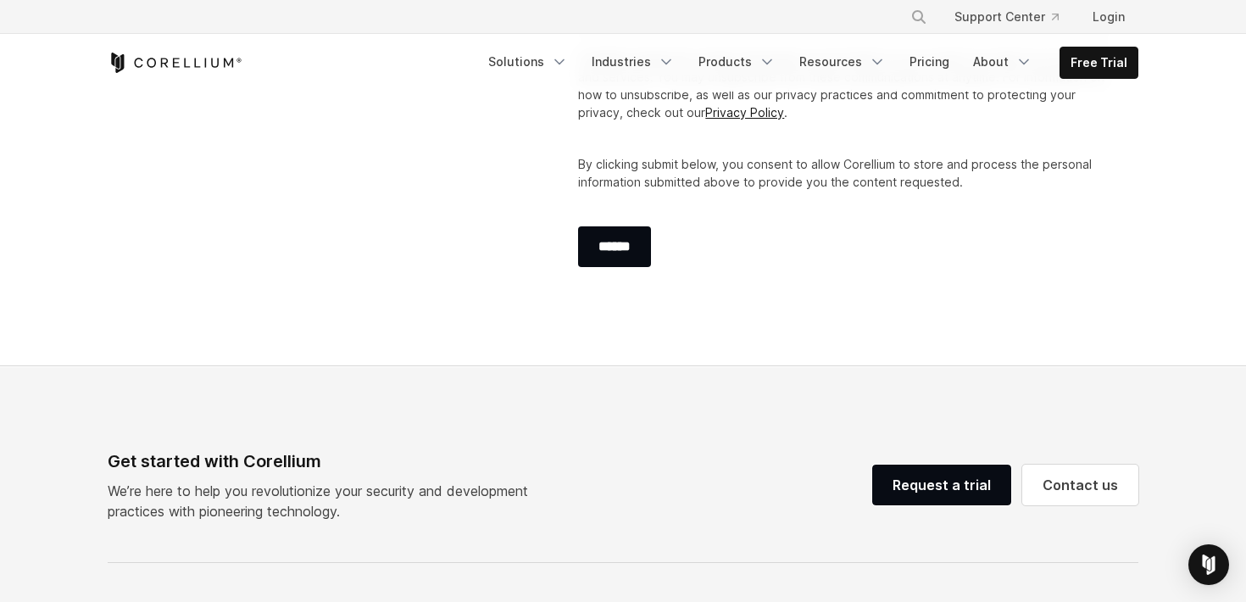
scroll to position [1366, 0]
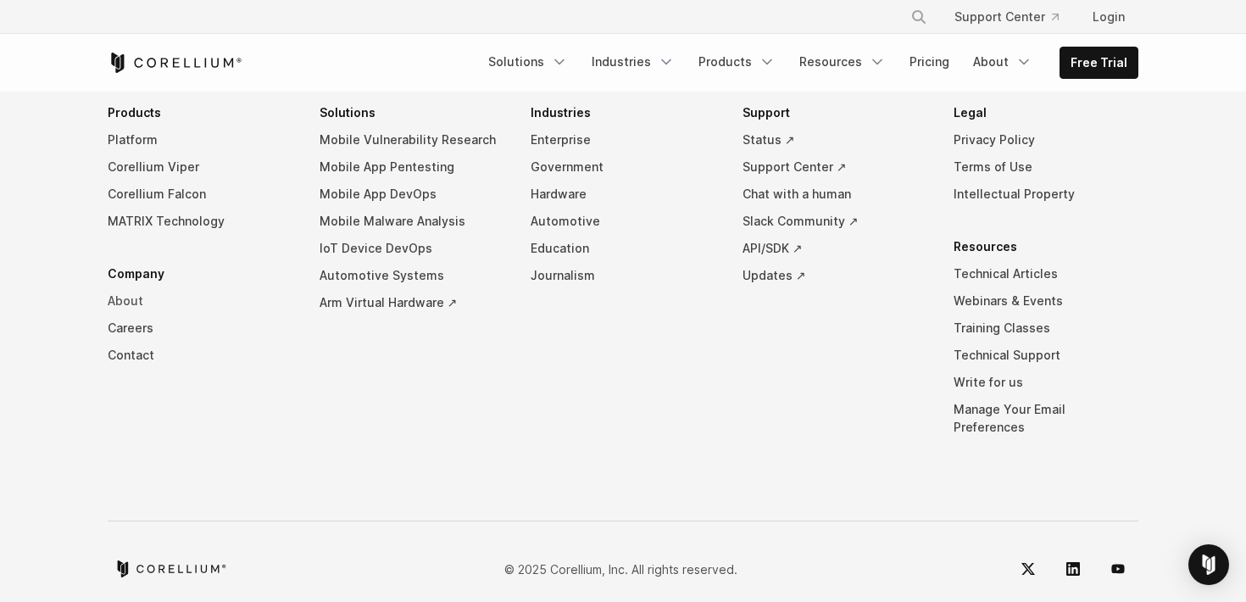
click at [124, 293] on link "About" at bounding box center [200, 300] width 185 height 27
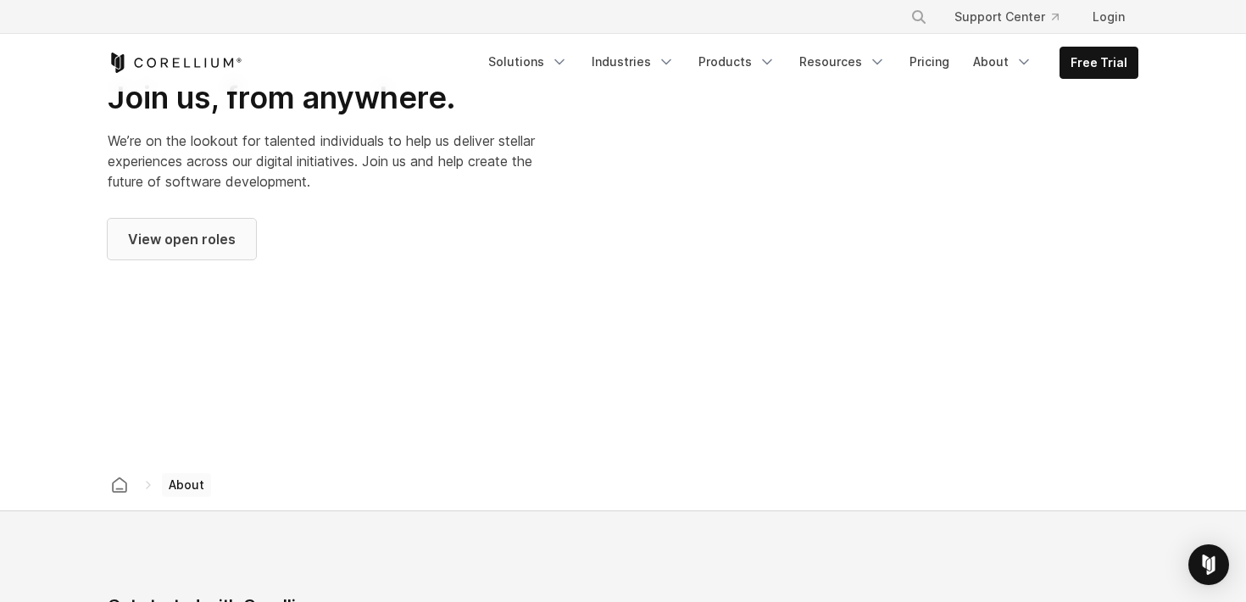
scroll to position [2368, 0]
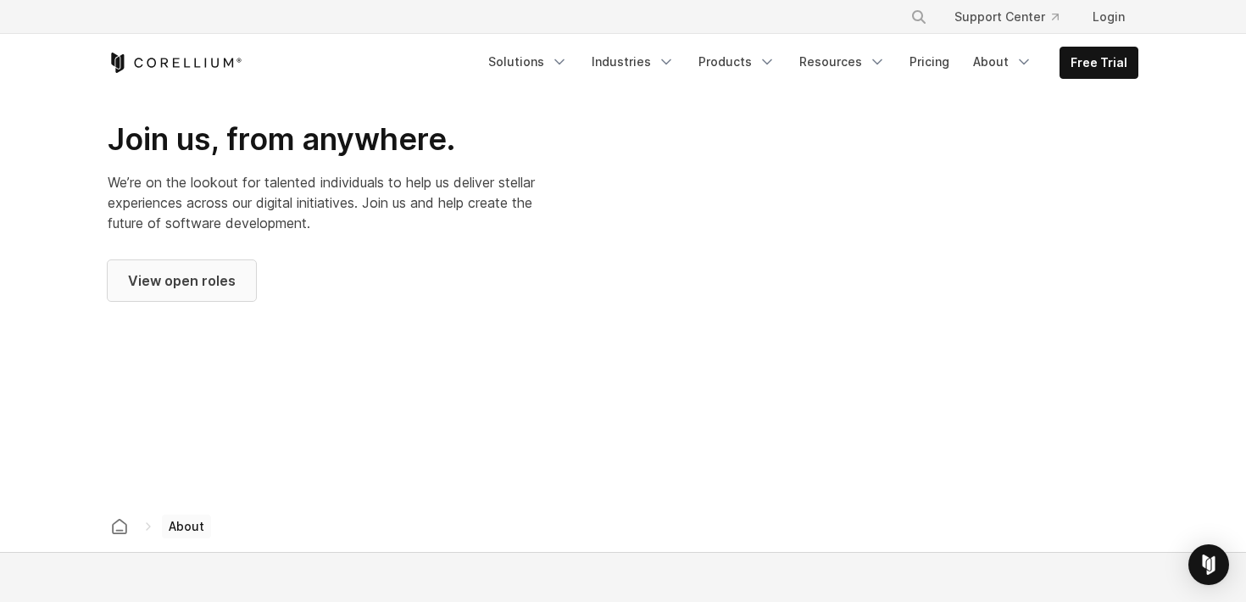
click at [183, 270] on span "View open roles" at bounding box center [182, 280] width 108 height 20
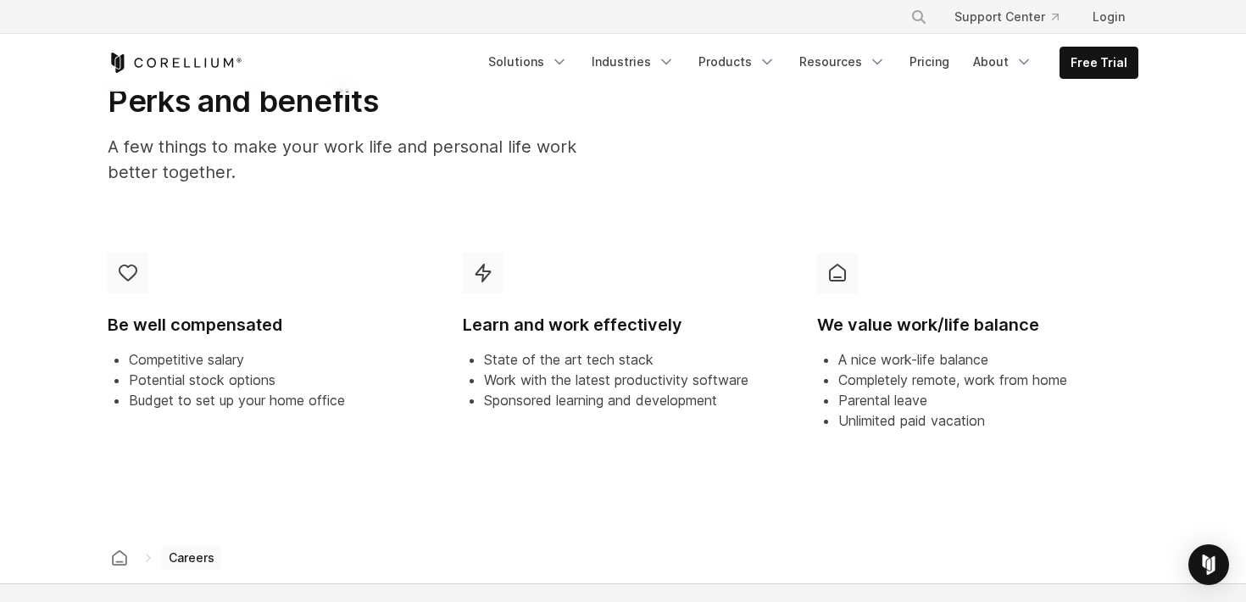
scroll to position [1411, 0]
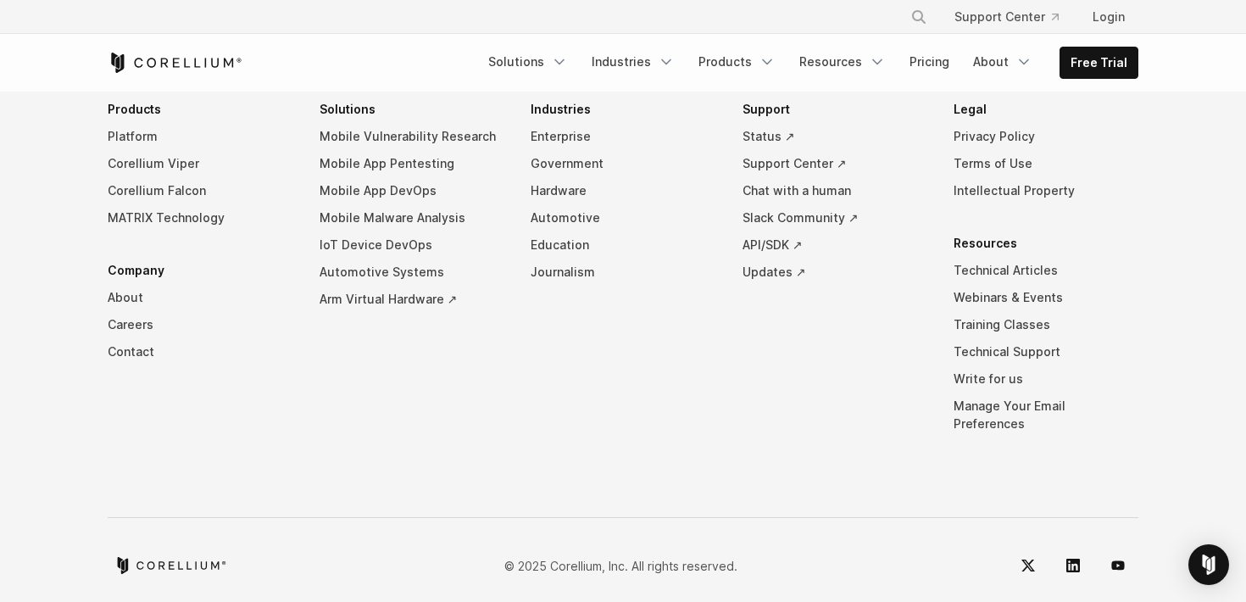
click at [132, 273] on li "Company About Careers Contact" at bounding box center [200, 311] width 185 height 109
